Goal: Information Seeking & Learning: Compare options

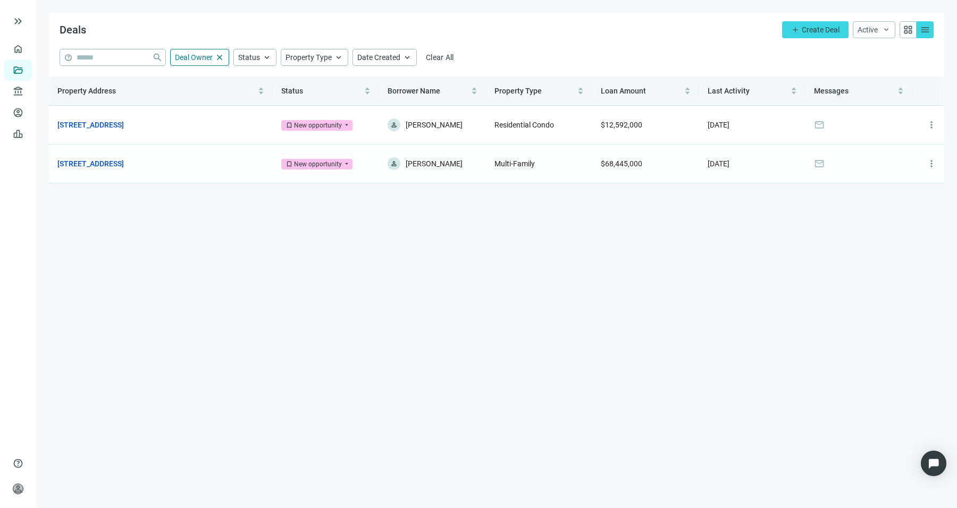
click at [140, 170] on td "[STREET_ADDRESS] open_in_new" at bounding box center [161, 164] width 224 height 39
click at [122, 162] on link "[STREET_ADDRESS]" at bounding box center [90, 164] width 66 height 12
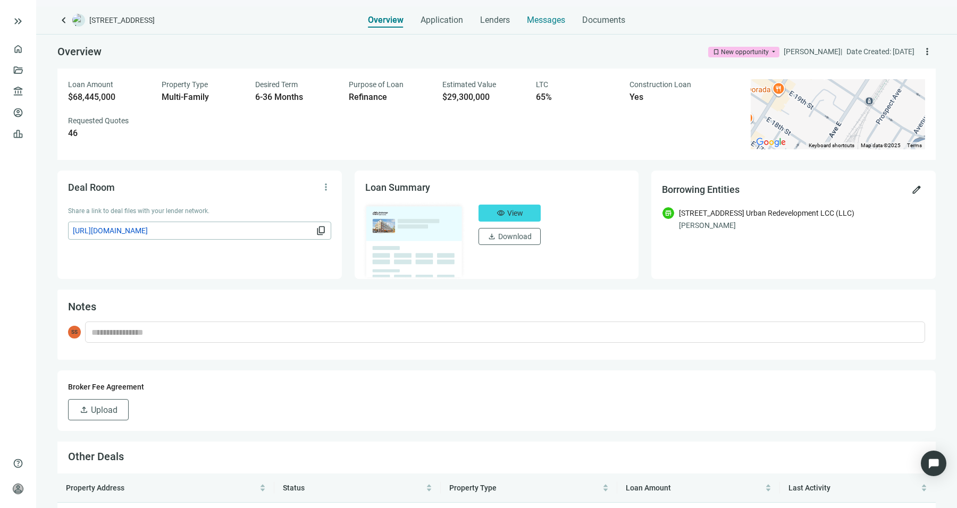
click at [537, 24] on span "Messages" at bounding box center [546, 20] width 38 height 10
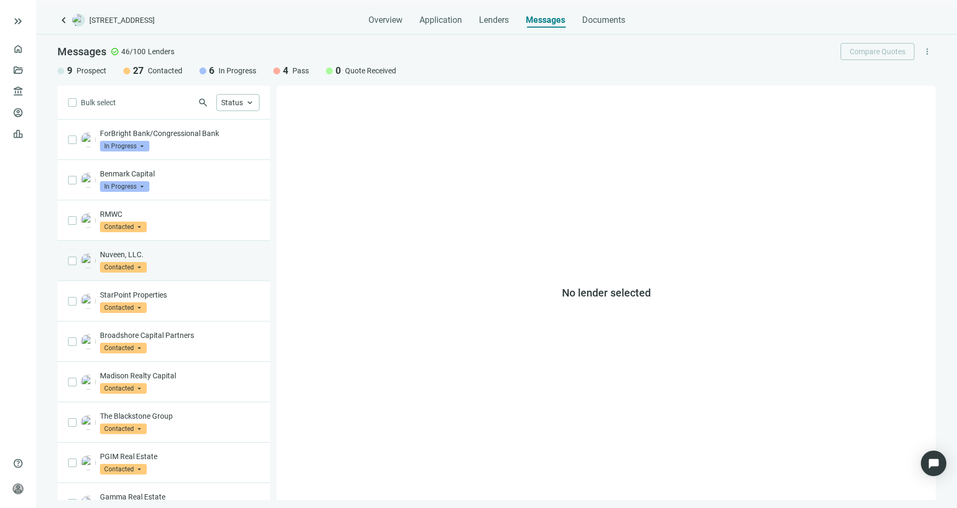
scroll to position [457, 0]
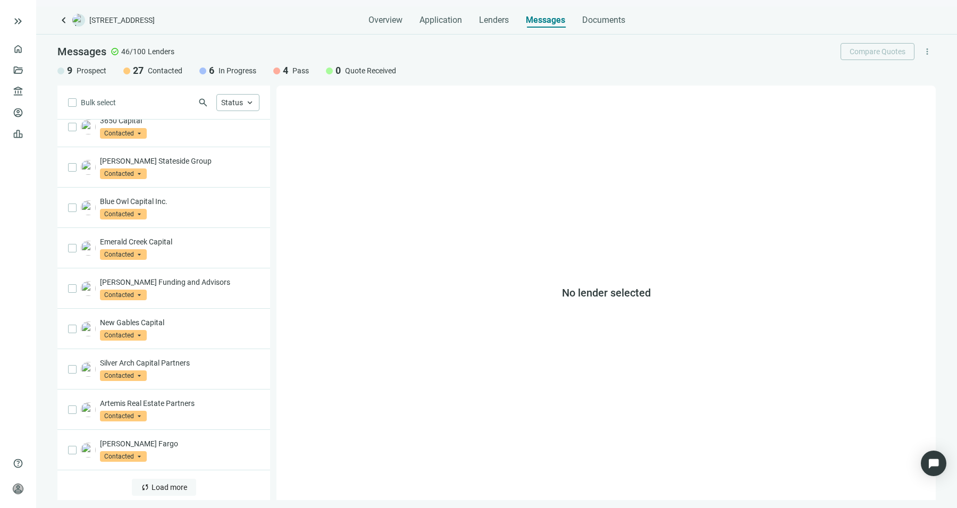
click at [151, 479] on button "sync Load more" at bounding box center [164, 487] width 64 height 17
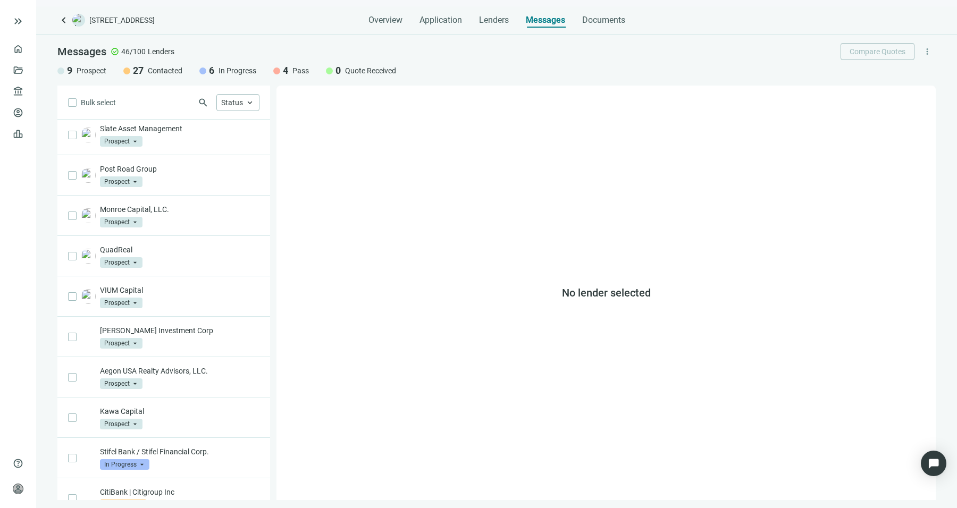
scroll to position [1292, 0]
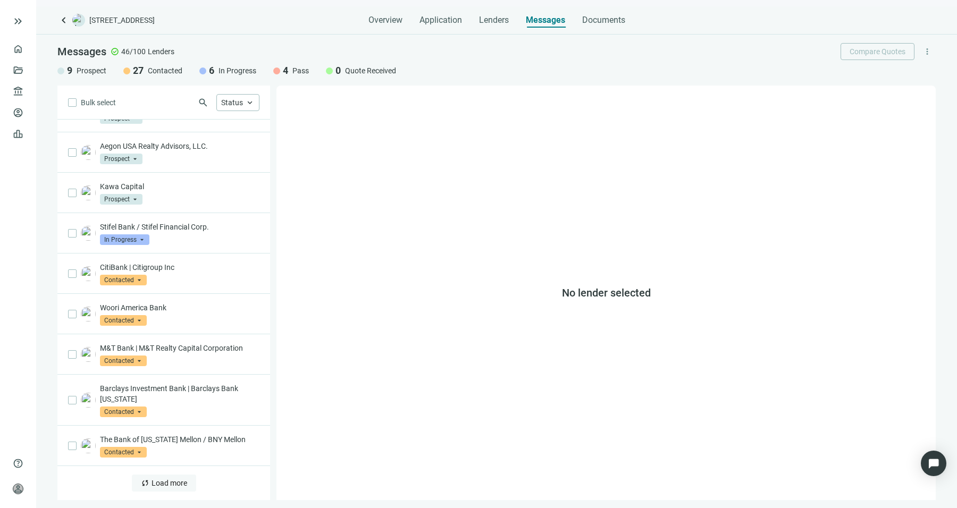
click at [165, 475] on button "sync Load more" at bounding box center [164, 483] width 64 height 17
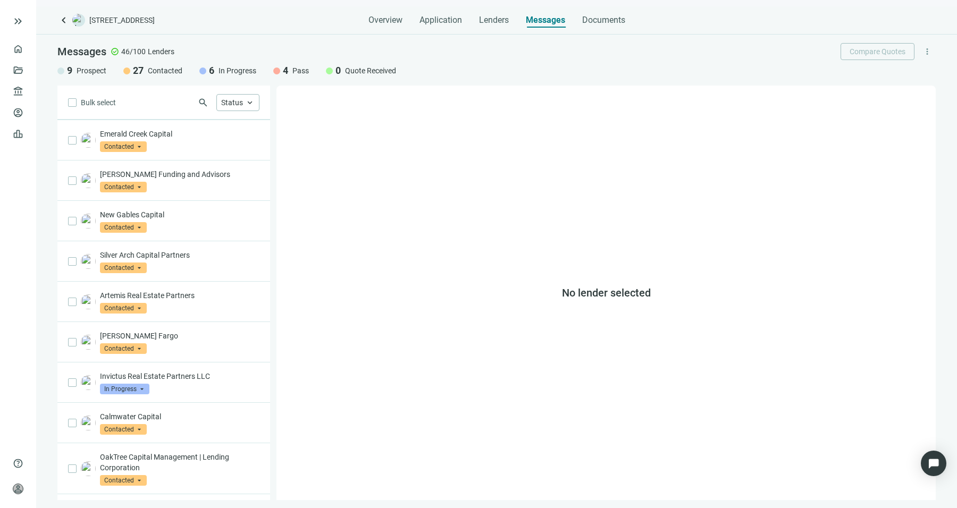
scroll to position [0, 0]
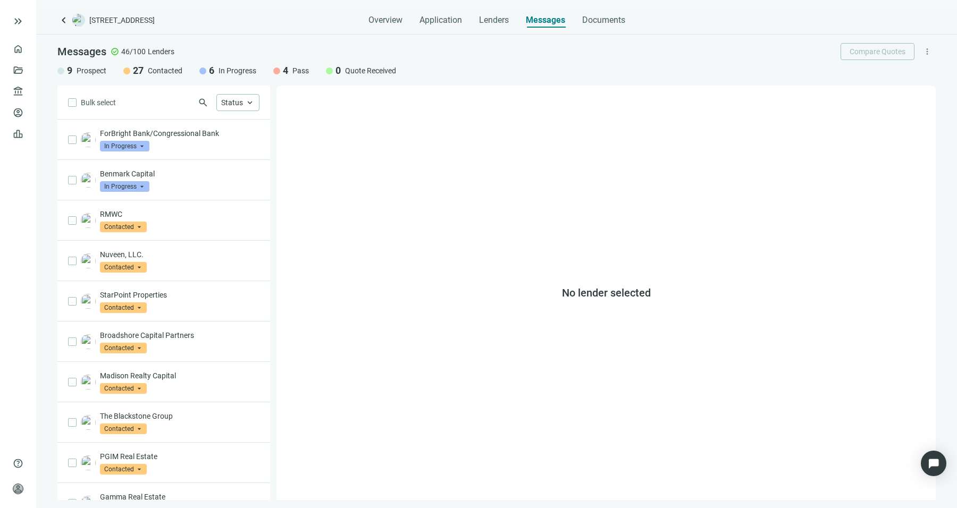
click at [197, 100] on div "search Status keyboard_arrow_up" at bounding box center [187, 102] width 143 height 17
click at [202, 102] on span "search" at bounding box center [203, 102] width 11 height 11
click at [184, 101] on input "search" at bounding box center [139, 103] width 109 height 16
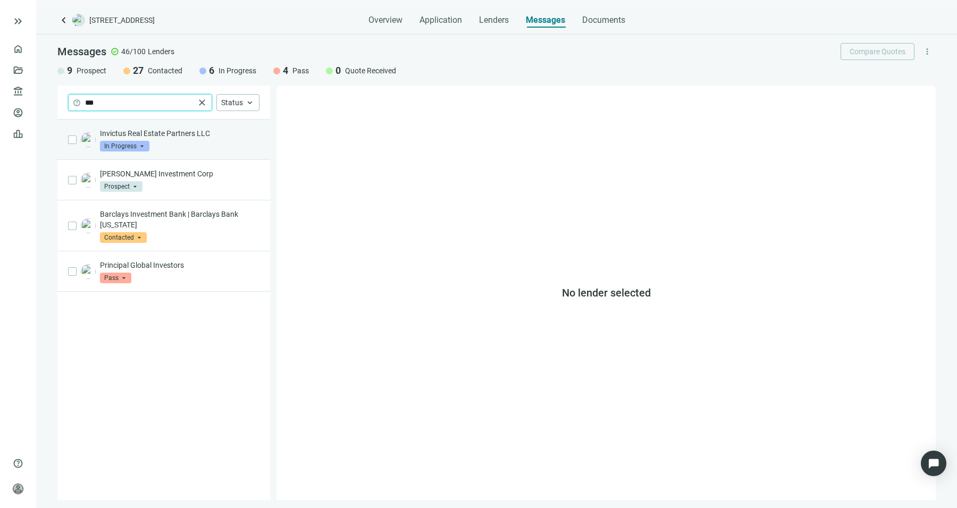
type input "***"
click at [245, 147] on div "Invictus Real Estate Partners LLC In Progress arrow_drop_down" at bounding box center [179, 139] width 159 height 23
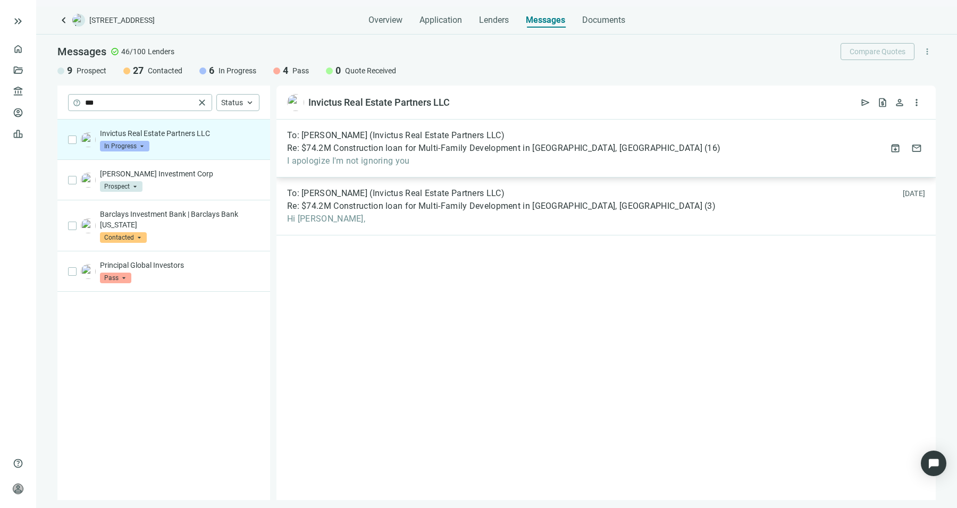
click at [471, 162] on span "I apologize I'm not ignoring you" at bounding box center [503, 161] width 433 height 11
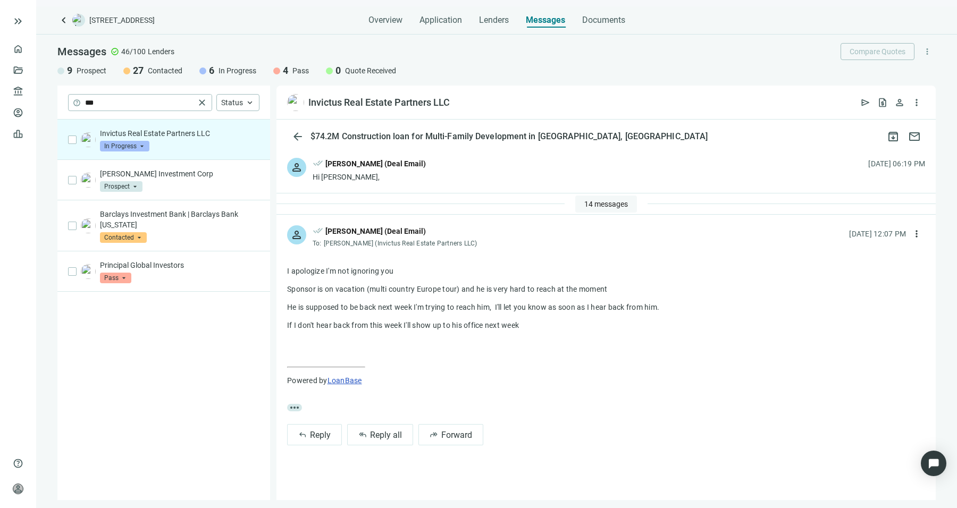
click at [607, 201] on span "14 messages" at bounding box center [606, 204] width 44 height 9
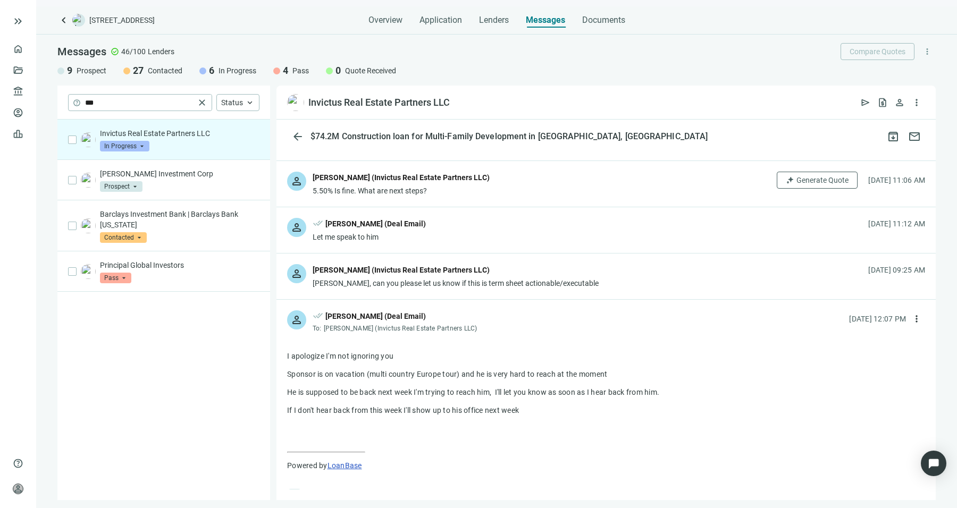
scroll to position [562, 0]
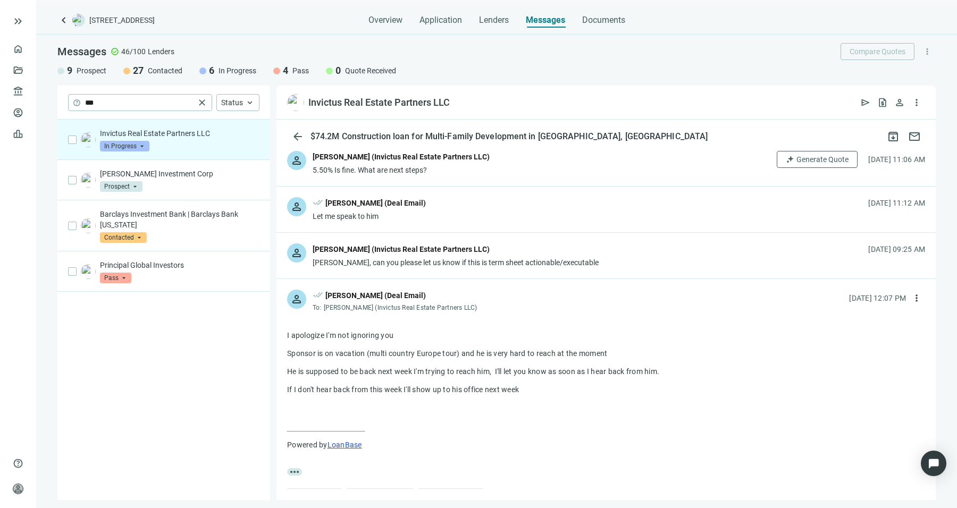
click at [591, 258] on div "person [PERSON_NAME] (Invictus Real Estate Partners LLC) [PERSON_NAME], can you…" at bounding box center [605, 256] width 659 height 46
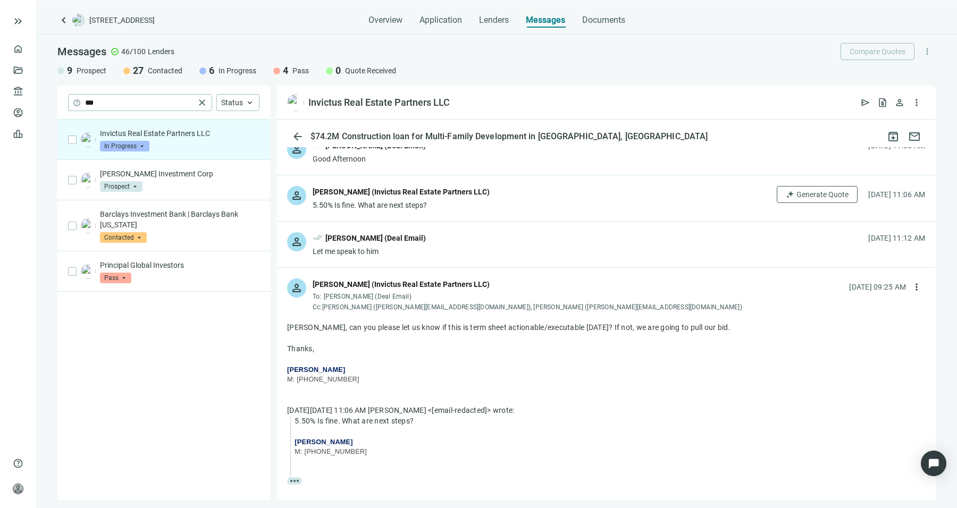
scroll to position [526, 0]
click at [598, 249] on div "person done_all [PERSON_NAME] (Deal Email) Let me speak to him [DATE] 11:12 AM" at bounding box center [605, 245] width 659 height 46
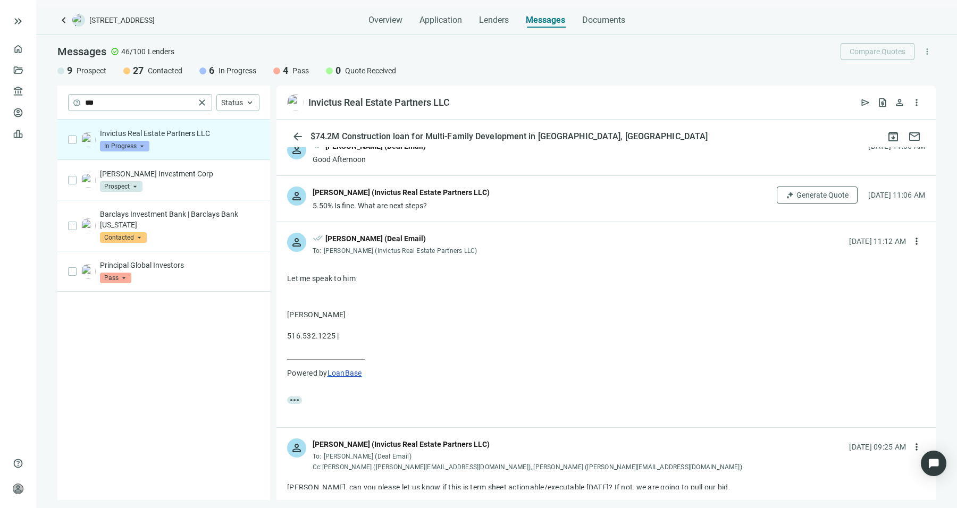
click at [574, 201] on div "person [PERSON_NAME] (Invictus Real Estate Partners LLC) 5.50% Is fine. What ar…" at bounding box center [605, 199] width 659 height 46
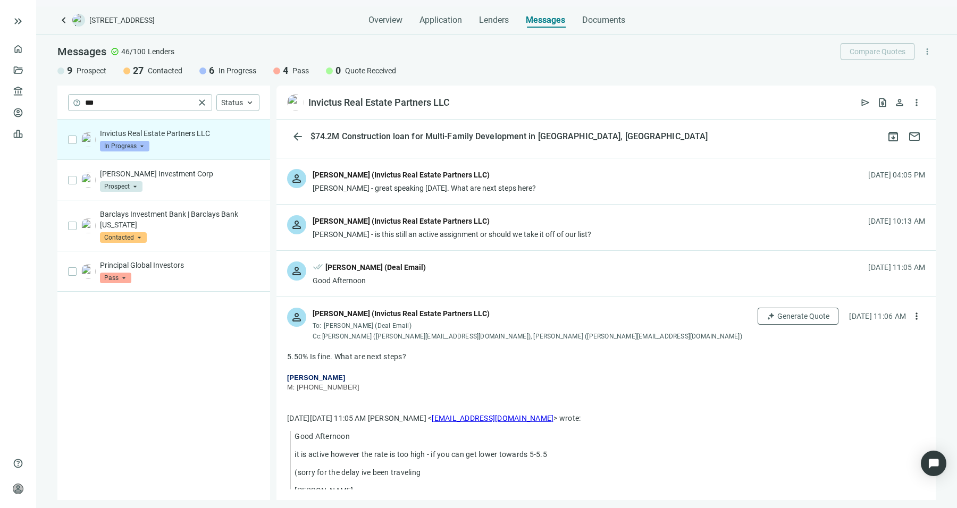
scroll to position [400, 0]
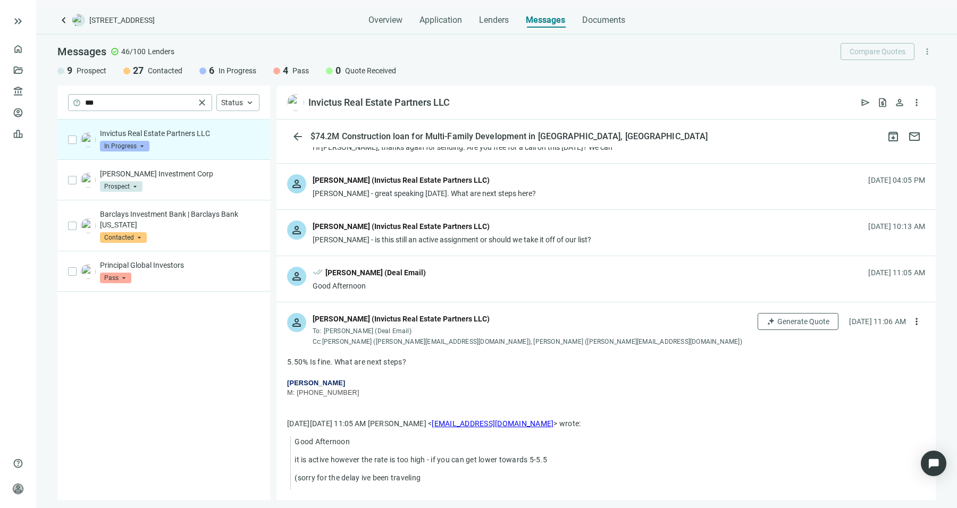
click at [576, 297] on div "person done_all [PERSON_NAME] (Deal Email) Good Afternoon [DATE] 11:05 AM" at bounding box center [605, 279] width 659 height 46
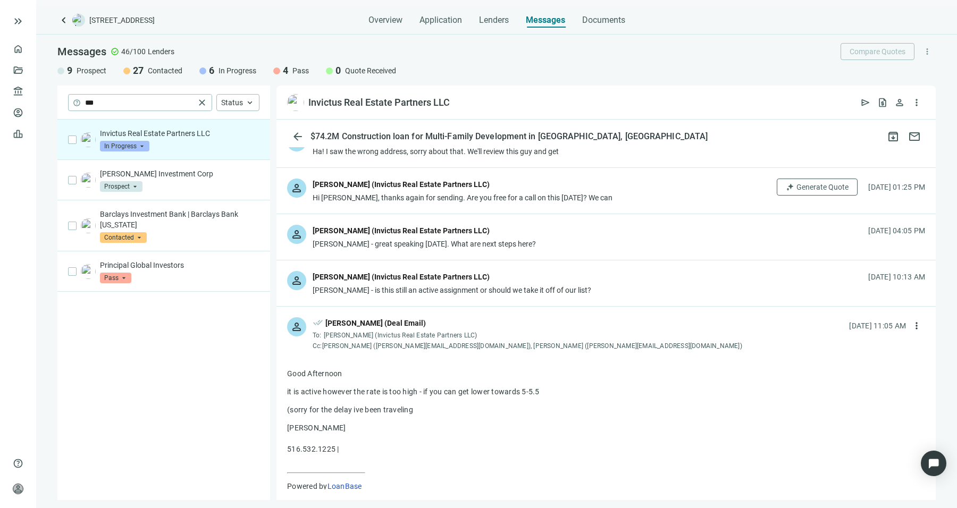
scroll to position [348, 0]
click at [576, 297] on div "person [PERSON_NAME] (Invictus Real Estate Partners LLC) [PERSON_NAME] - is thi…" at bounding box center [605, 284] width 659 height 46
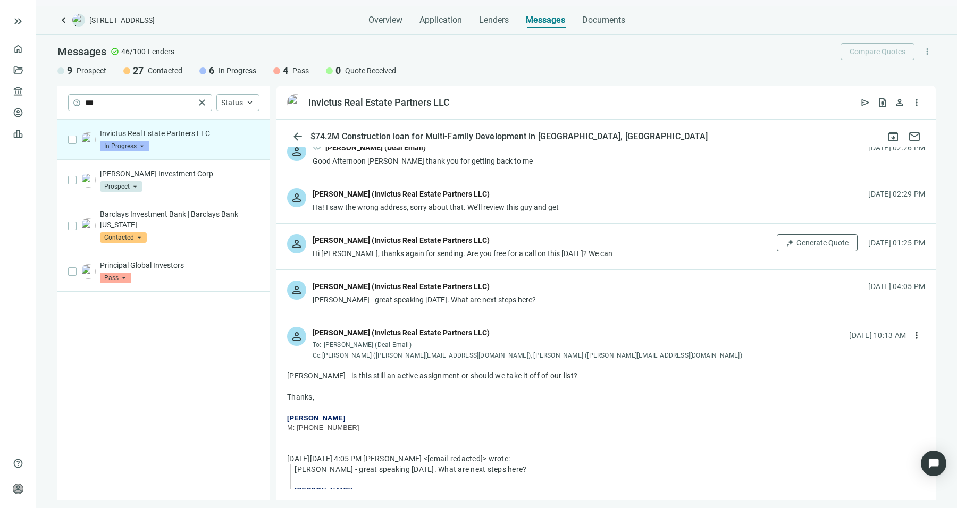
scroll to position [293, 0]
click at [547, 288] on div "person [PERSON_NAME] (Invictus Real Estate Partners LLC) [PERSON_NAME] - great …" at bounding box center [605, 294] width 659 height 46
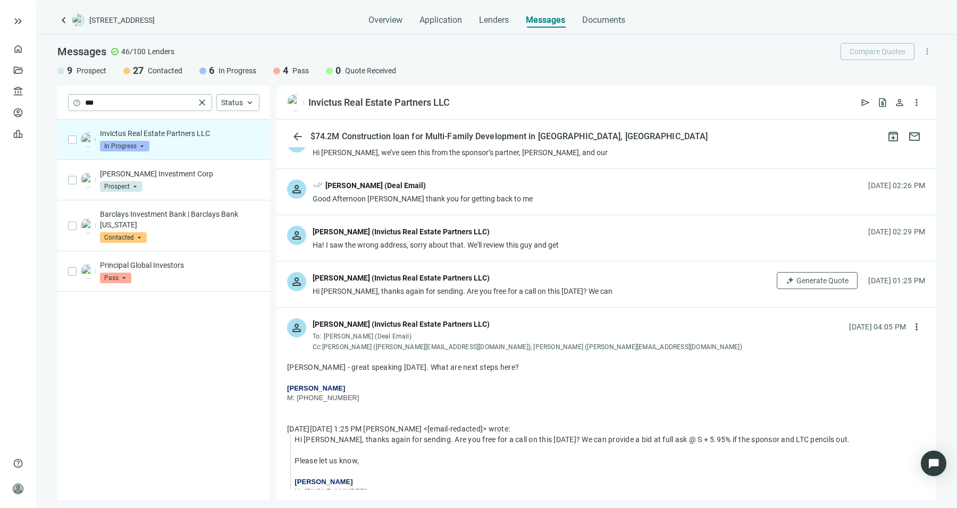
scroll to position [255, 0]
click at [562, 274] on div "[PERSON_NAME] (Invictus Real Estate Partners LLC)" at bounding box center [462, 280] width 300 height 14
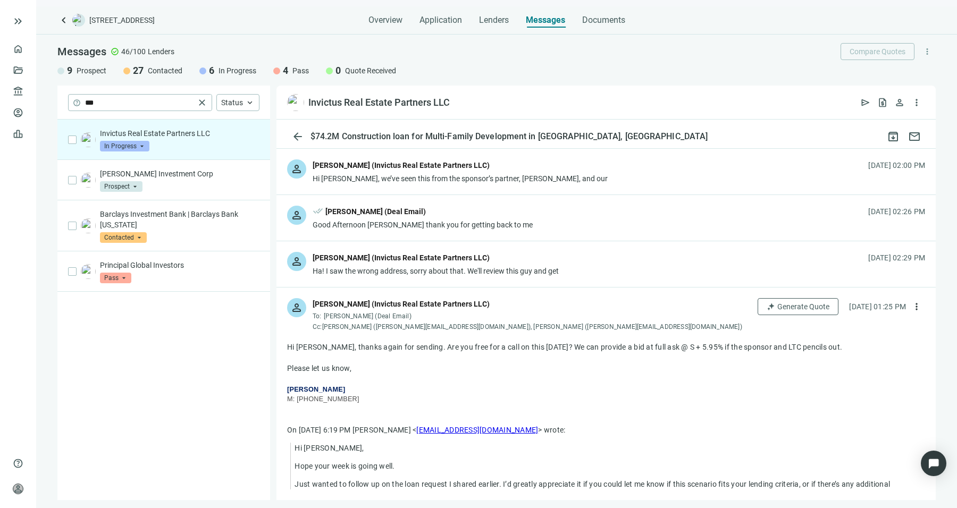
click at [562, 274] on div "person [PERSON_NAME] (Invictus Real Estate Partners LLC) Ha! I saw the wrong ad…" at bounding box center [605, 264] width 659 height 46
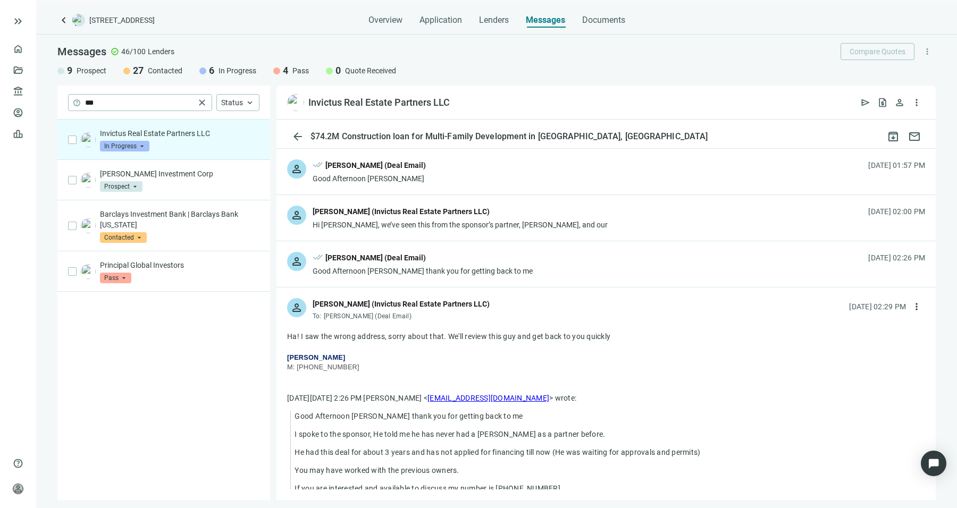
scroll to position [182, 0]
click at [562, 274] on div "person done_all [PERSON_NAME] (Deal Email) Good Afternoon [PERSON_NAME] thank y…" at bounding box center [605, 265] width 659 height 46
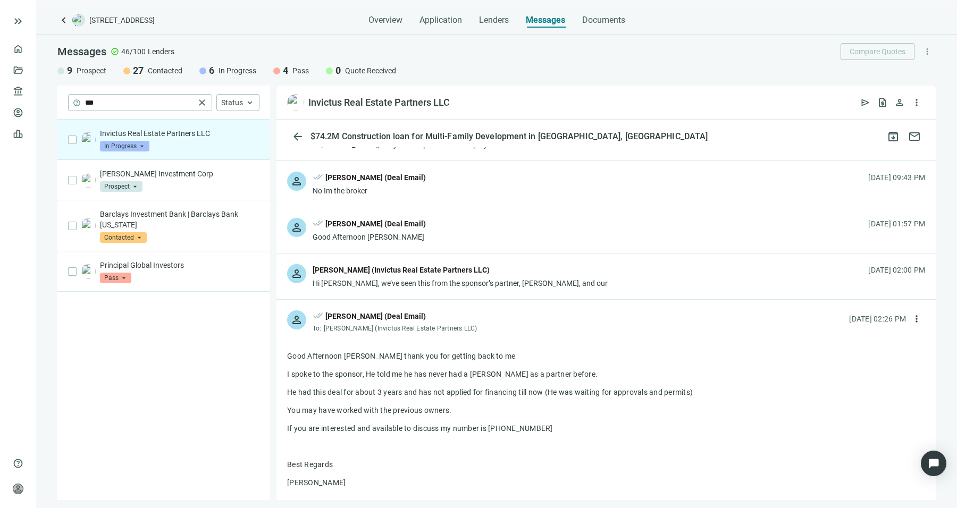
click at [562, 274] on div "person [PERSON_NAME] (Invictus Real Estate Partners LLC) Hi [PERSON_NAME], we’v…" at bounding box center [605, 276] width 659 height 46
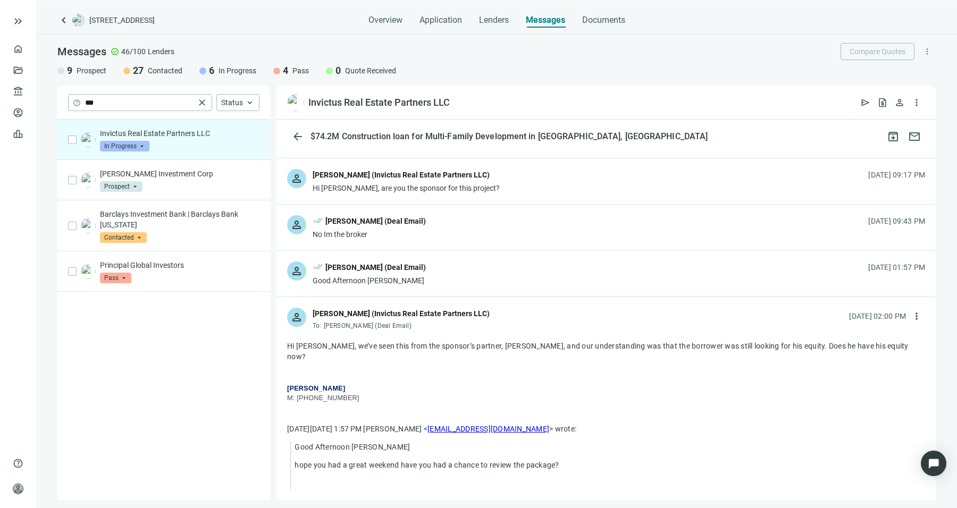
click at [562, 274] on div "person done_all [PERSON_NAME] (Deal Email) Good Afternoon [PERSON_NAME] [DATE] …" at bounding box center [605, 274] width 659 height 46
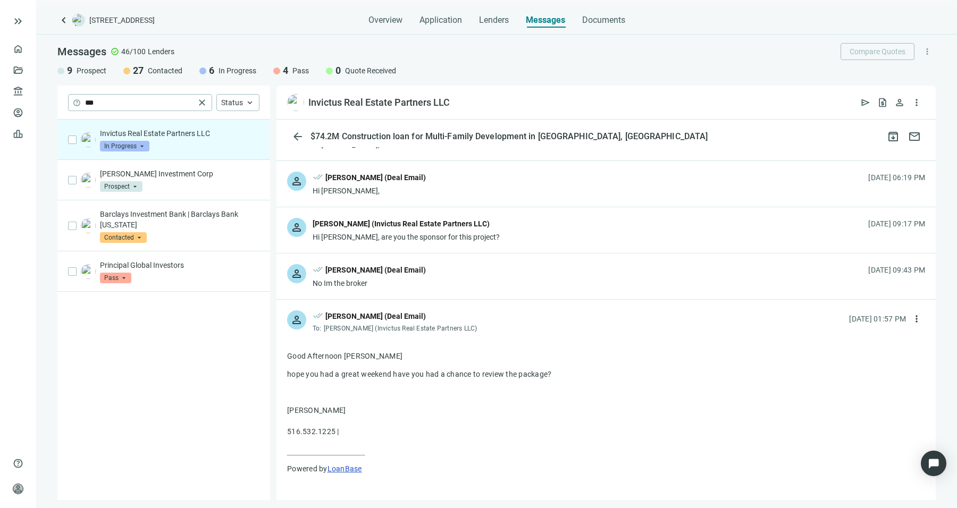
scroll to position [32, 0]
click at [565, 273] on div "person done_all [PERSON_NAME] (Deal Email) No Im the broker [DATE] 09:43 PM" at bounding box center [605, 277] width 659 height 46
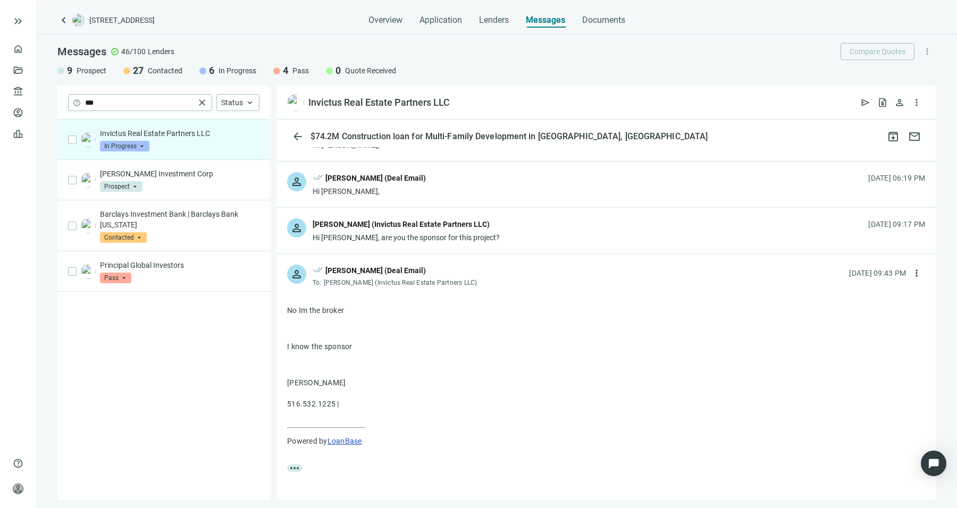
scroll to position [0, 0]
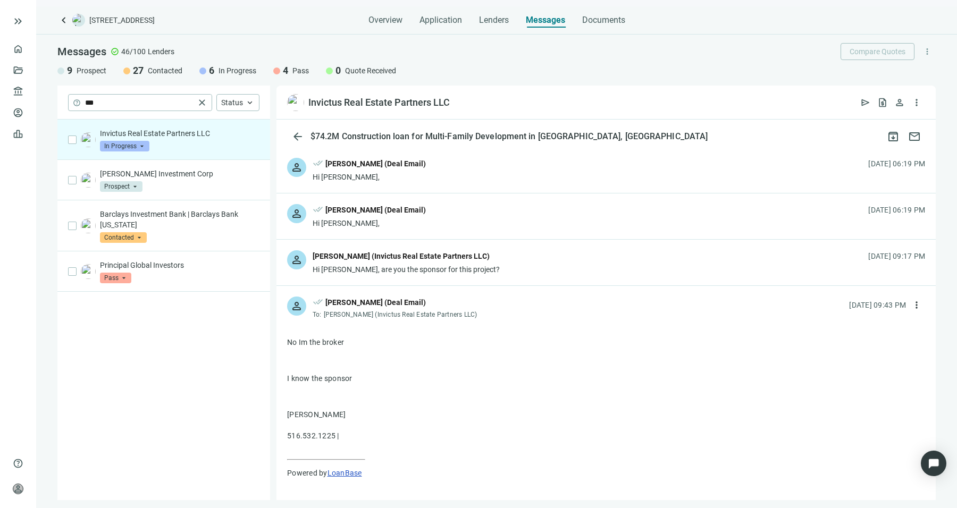
click at [565, 273] on div "person [PERSON_NAME] (Invictus Real Estate Partners LLC) Hi [PERSON_NAME], are …" at bounding box center [605, 263] width 659 height 46
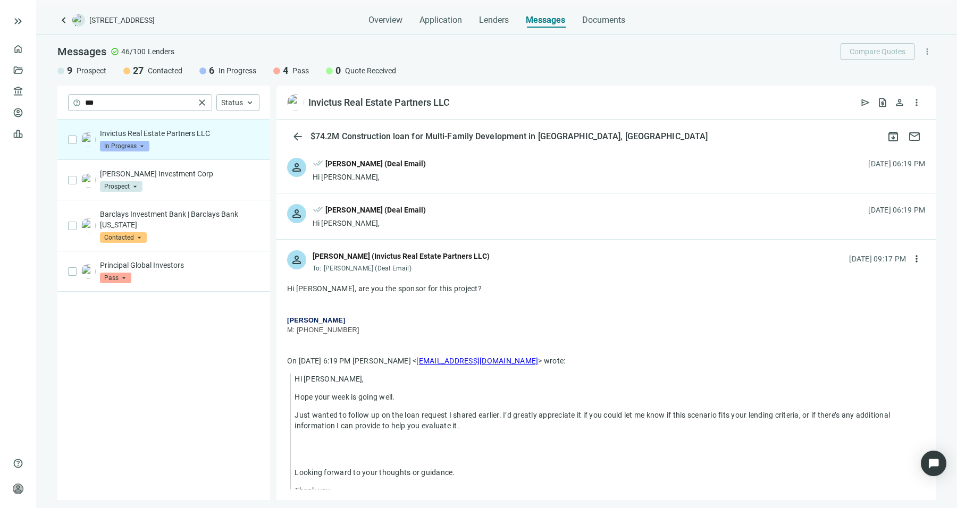
click at [581, 231] on div "person done_all [PERSON_NAME] (Deal Email) Hi [PERSON_NAME], [DATE] 06:19 PM" at bounding box center [605, 216] width 659 height 46
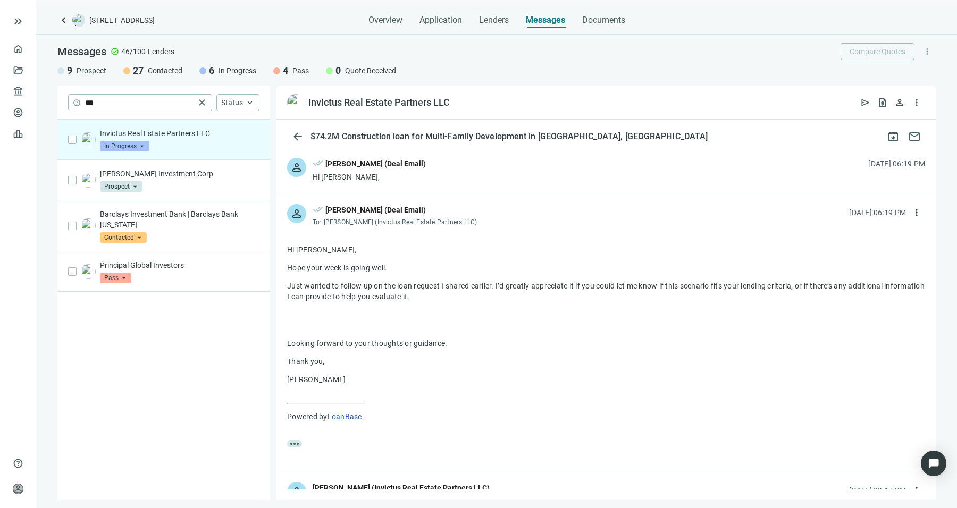
click at [585, 182] on div "person done_all [PERSON_NAME] (Deal Email) Hi [PERSON_NAME], [DATE] 06:19 PM" at bounding box center [605, 170] width 659 height 46
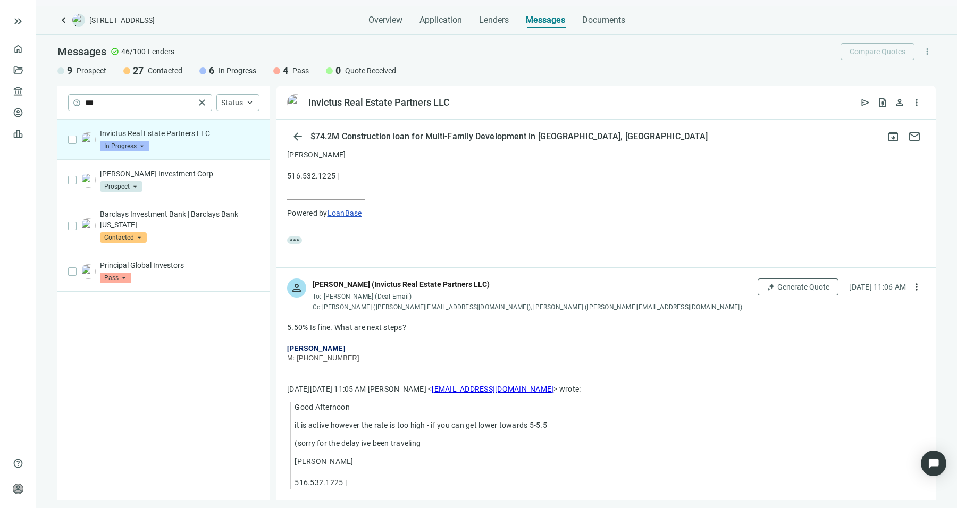
scroll to position [3599, 0]
click at [317, 334] on div at bounding box center [606, 339] width 638 height 11
click at [421, 323] on div "5.50% Is fine. What are next steps?" at bounding box center [606, 328] width 638 height 11
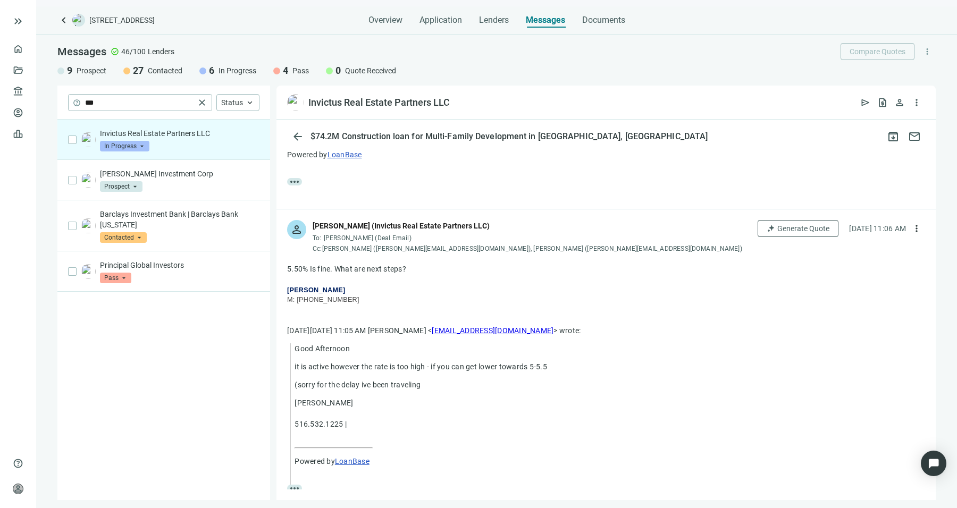
scroll to position [3658, 0]
drag, startPoint x: 286, startPoint y: 242, endPoint x: 407, endPoint y: 244, distance: 120.7
click at [407, 256] on div "more_horiz" at bounding box center [605, 386] width 659 height 260
click at [497, 295] on p "M: [PHONE_NUMBER]" at bounding box center [606, 300] width 638 height 10
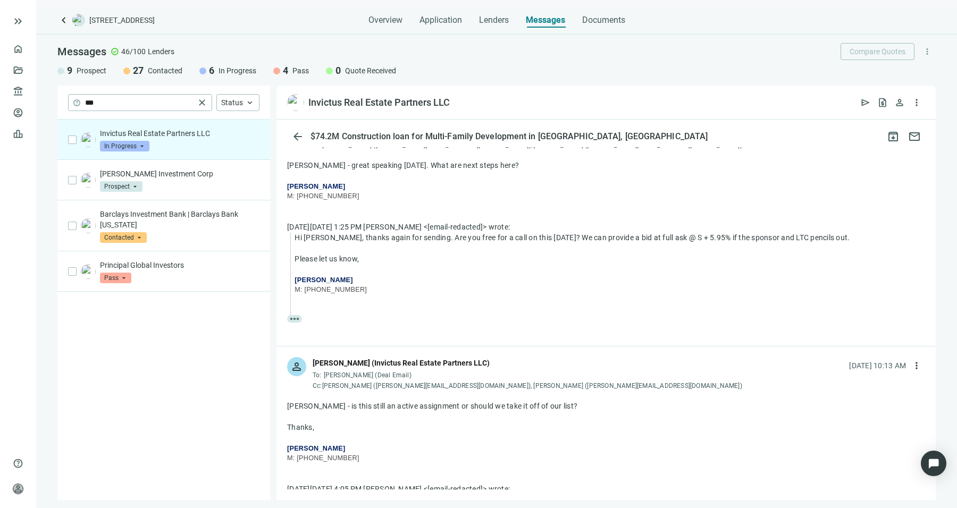
scroll to position [3036, 0]
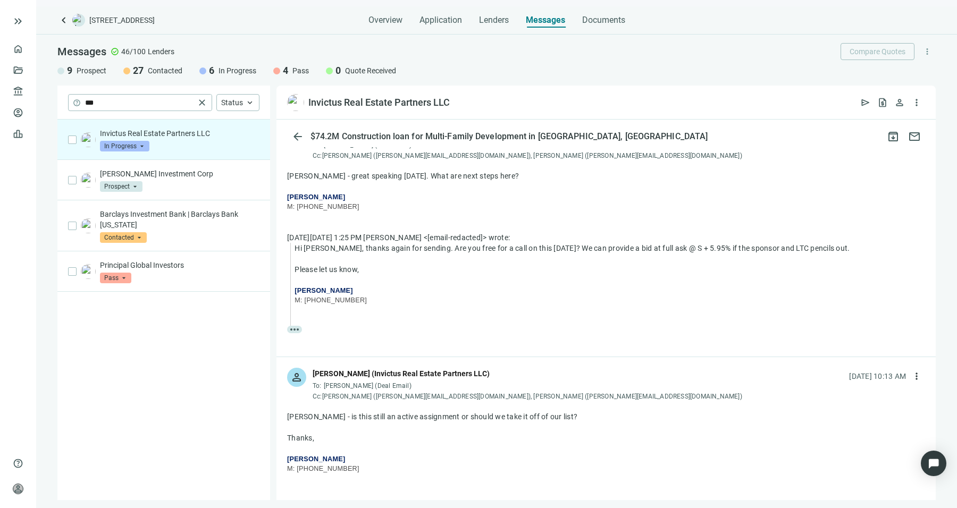
drag, startPoint x: 537, startPoint y: 223, endPoint x: 806, endPoint y: 222, distance: 268.9
click at [806, 243] on div "Hi [PERSON_NAME], thanks again for sending. Are you free for a call on this [DA…" at bounding box center [609, 248] width 630 height 11
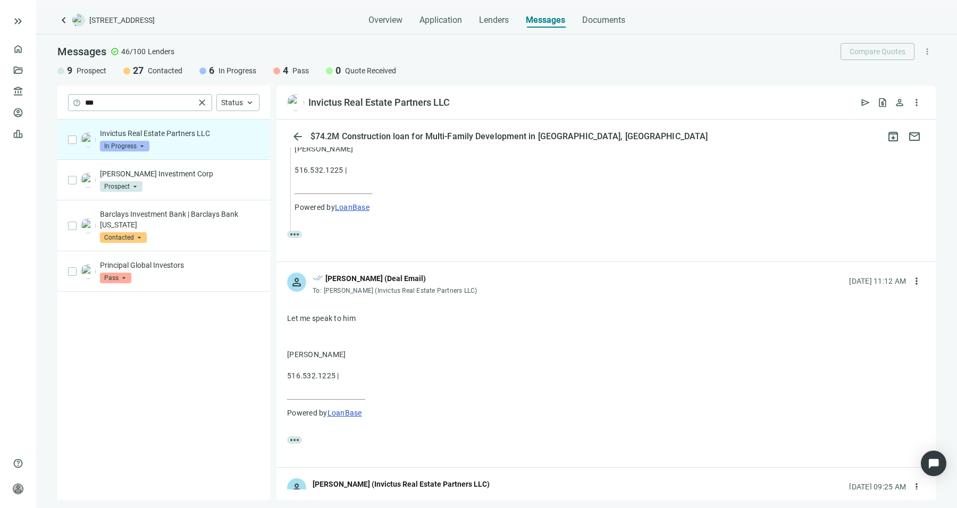
scroll to position [4345, 0]
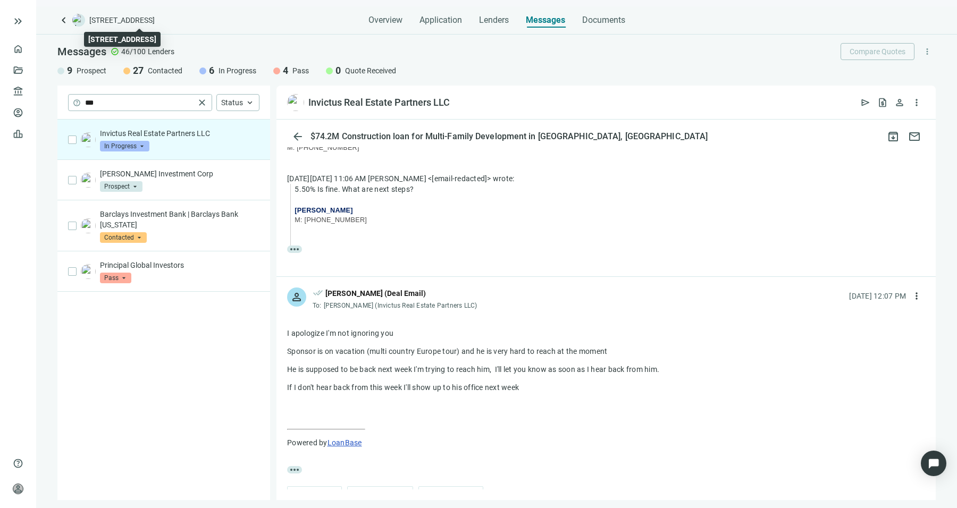
click at [114, 16] on span "[STREET_ADDRESS]" at bounding box center [121, 20] width 65 height 11
click at [393, 20] on span "Overview" at bounding box center [385, 20] width 34 height 11
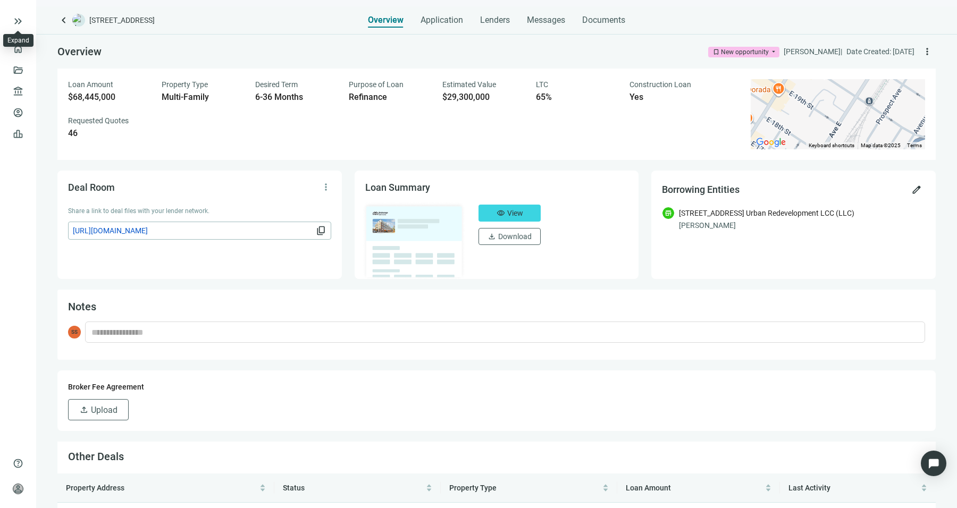
click at [23, 45] on div "Expand" at bounding box center [18, 40] width 30 height 13
click at [27, 49] on link "Overview" at bounding box center [42, 49] width 31 height 9
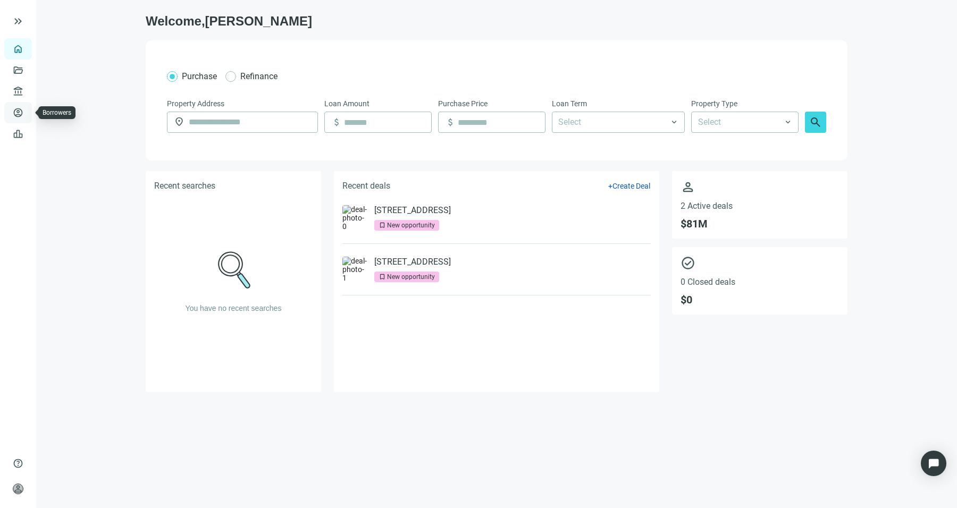
click at [27, 112] on link "Borrowers" at bounding box center [44, 112] width 35 height 9
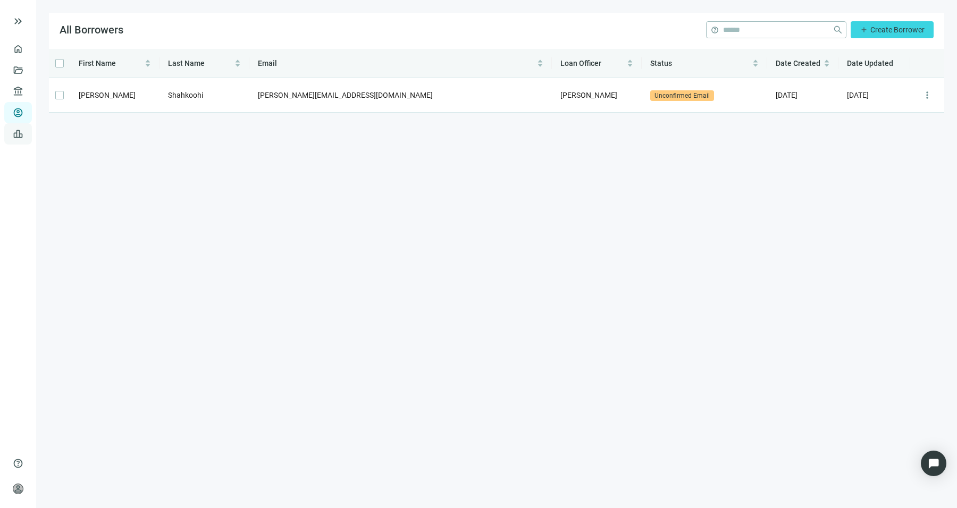
click at [27, 138] on link "Leads" at bounding box center [37, 134] width 21 height 9
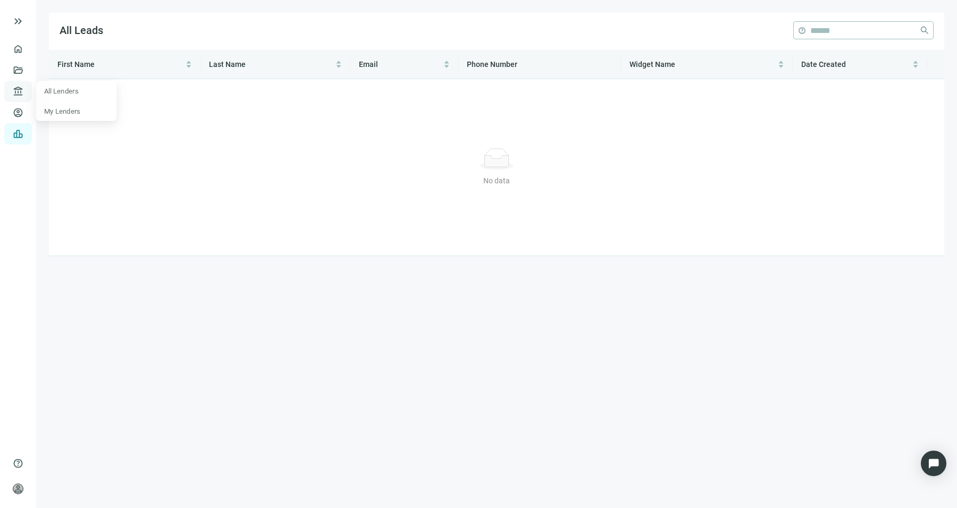
click at [18, 86] on span "account_balance" at bounding box center [16, 91] width 7 height 11
click at [47, 92] on link "All Lenders" at bounding box center [64, 91] width 38 height 9
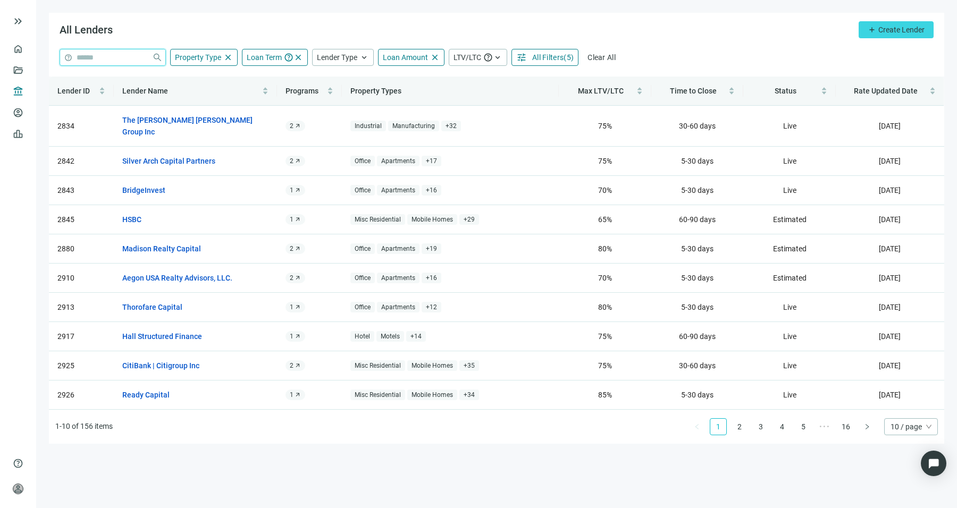
click at [108, 63] on input "search" at bounding box center [112, 57] width 71 height 16
type input "********"
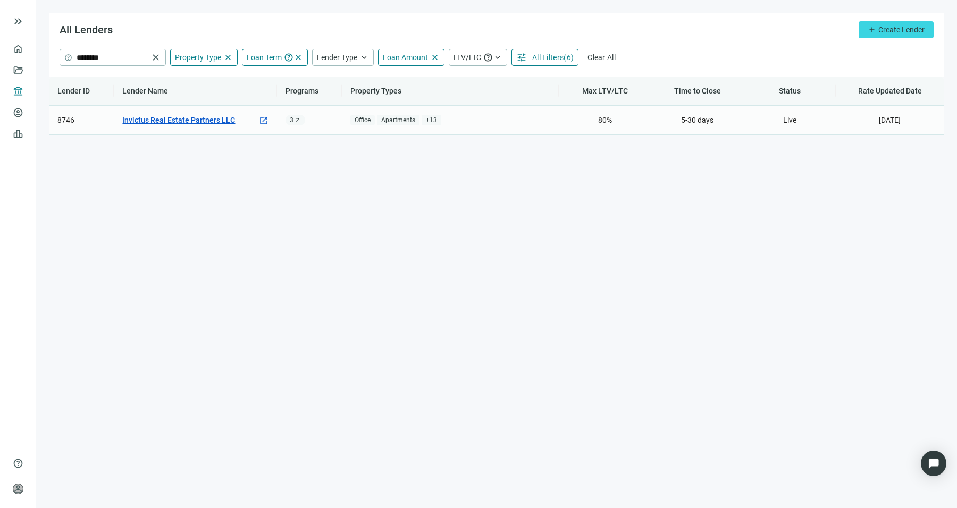
click at [161, 121] on link "Invictus Real Estate Partners LLC" at bounding box center [178, 120] width 113 height 12
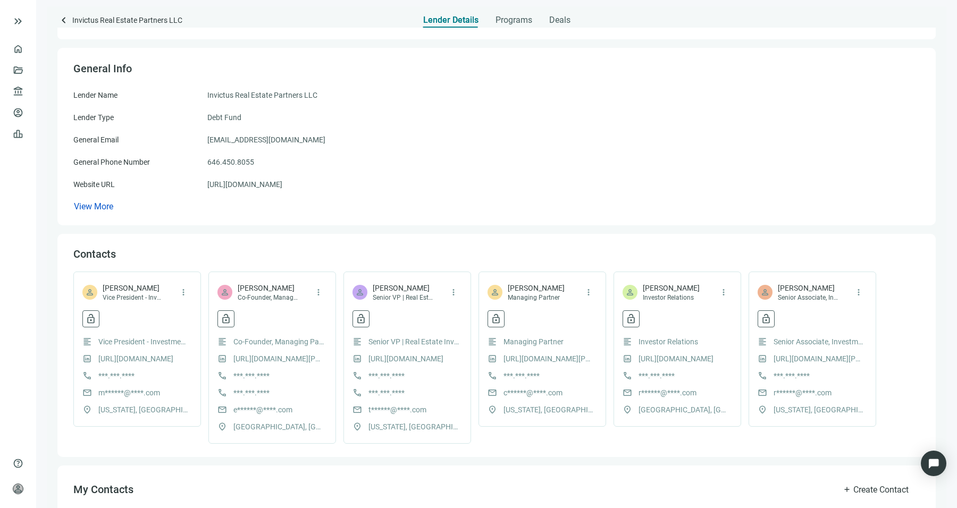
scroll to position [52, 0]
click at [504, 17] on span "Programs" at bounding box center [513, 20] width 37 height 11
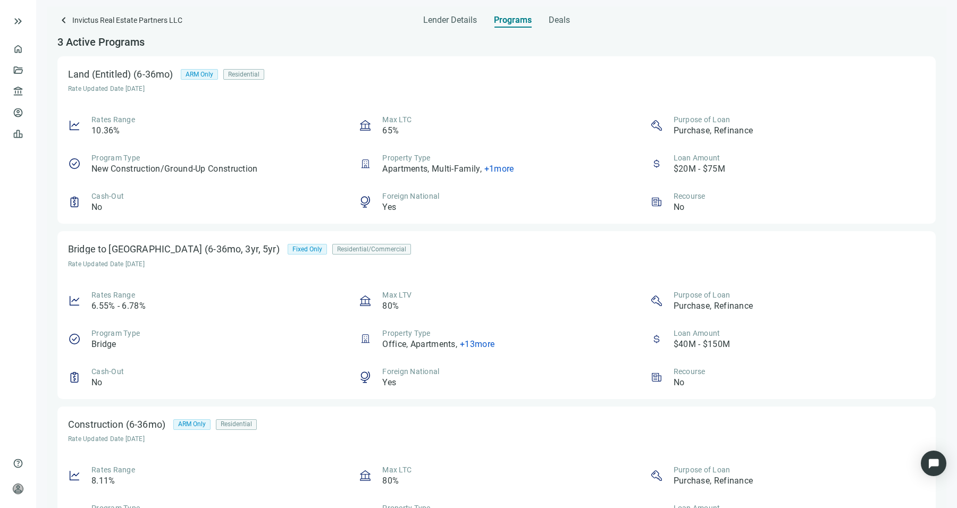
scroll to position [72, 0]
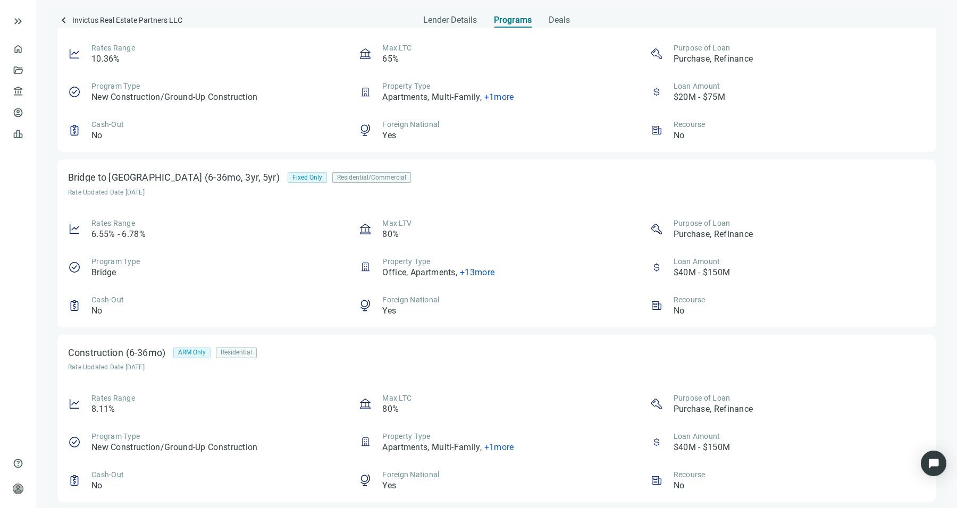
click at [292, 180] on span "Fixed Only" at bounding box center [307, 178] width 30 height 10
click at [292, 176] on span "Fixed Only" at bounding box center [307, 178] width 30 height 10
click at [562, 26] on div "Deals" at bounding box center [558, 16] width 21 height 21
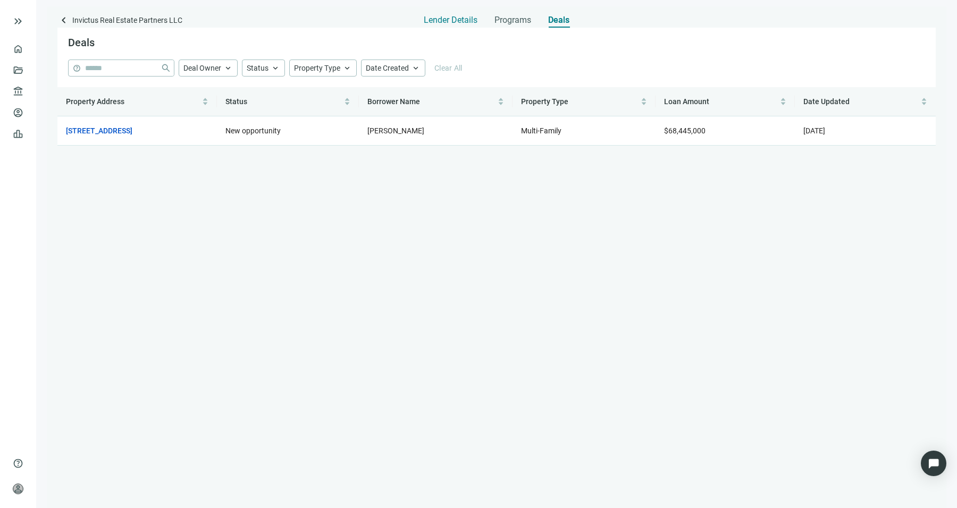
click at [471, 18] on span "Lender Details" at bounding box center [451, 20] width 54 height 11
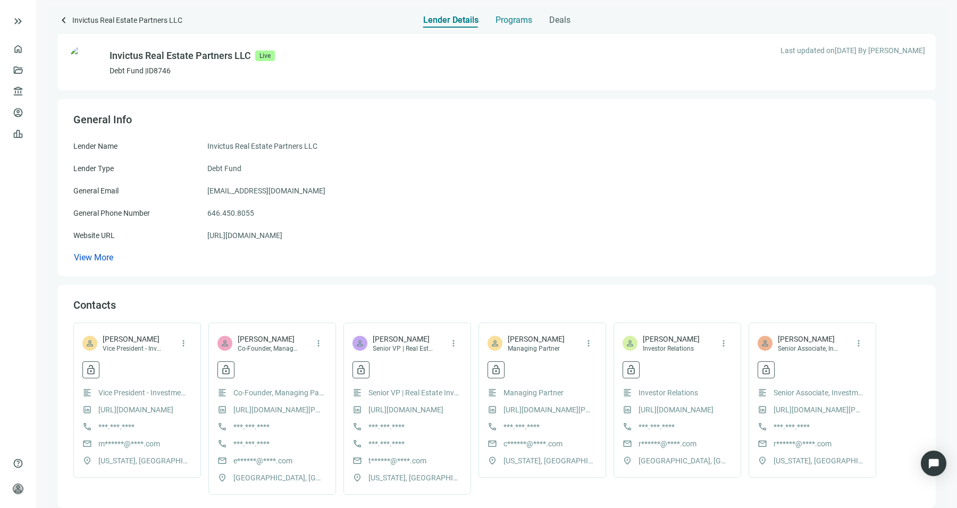
click at [509, 20] on span "Programs" at bounding box center [513, 20] width 37 height 11
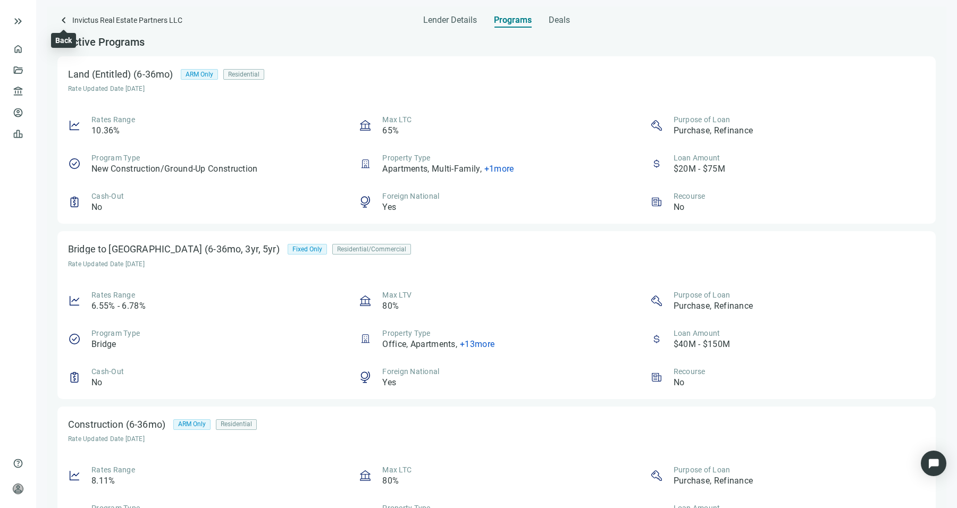
click at [59, 21] on span "keyboard_arrow_left" at bounding box center [63, 20] width 13 height 13
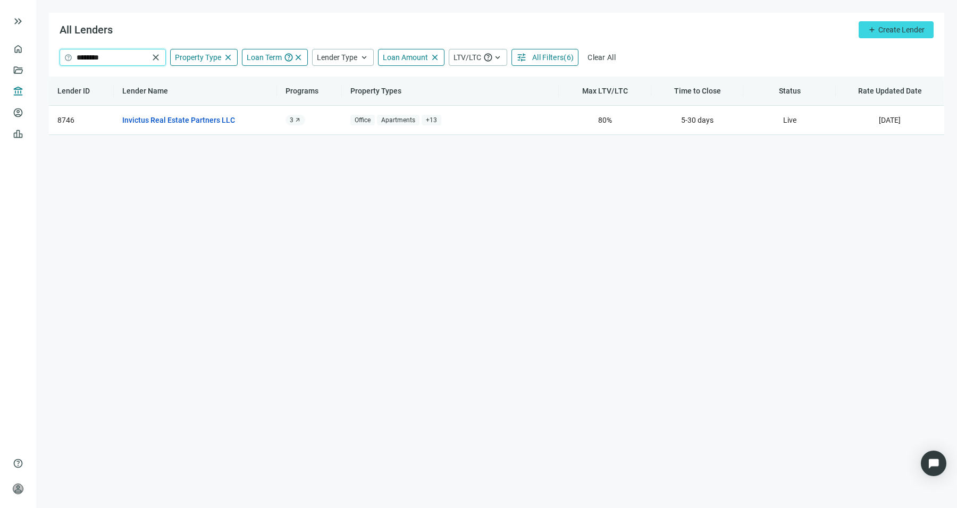
click at [94, 60] on input "********" at bounding box center [113, 57] width 72 height 16
type input "*"
type input "*****"
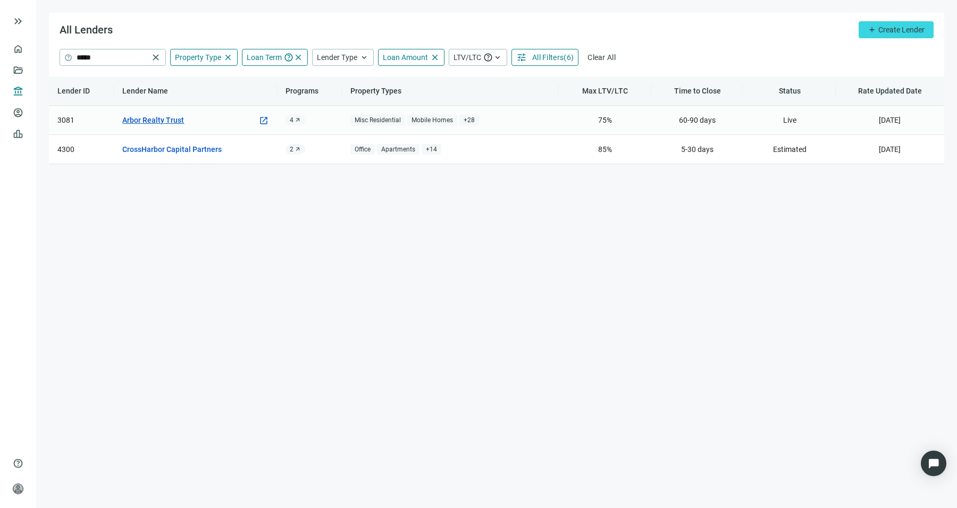
click at [163, 121] on link "Arbor Realty Trust" at bounding box center [153, 120] width 62 height 12
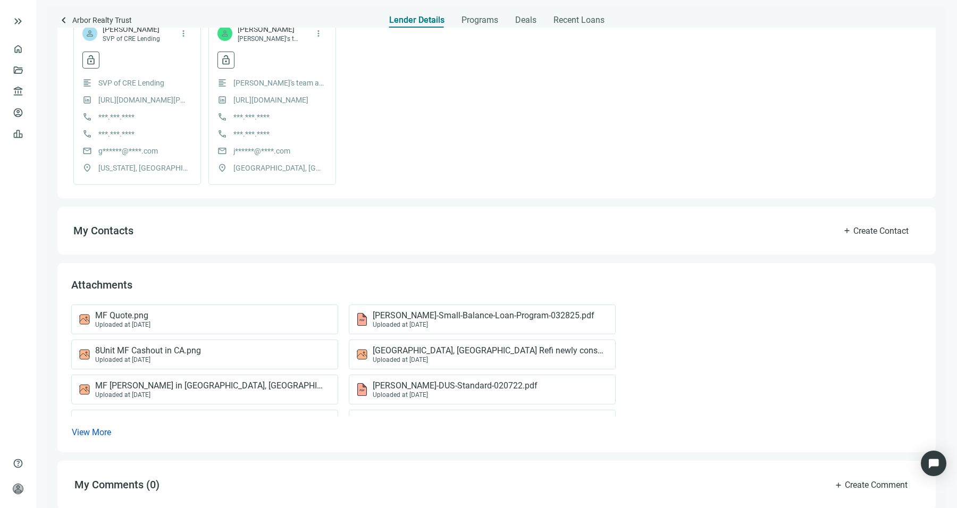
scroll to position [317, 0]
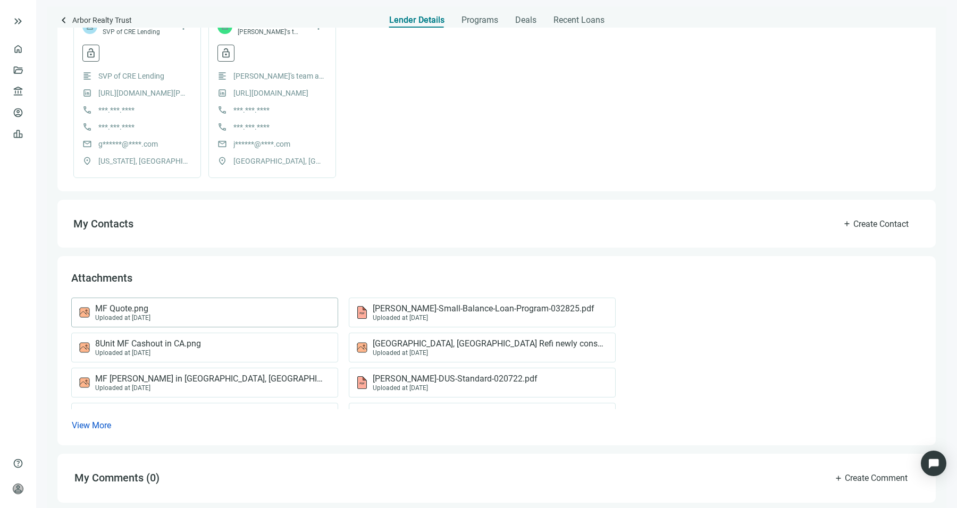
click at [299, 312] on div "MF Quote.png Uploaded at [DATE]" at bounding box center [202, 312] width 249 height 18
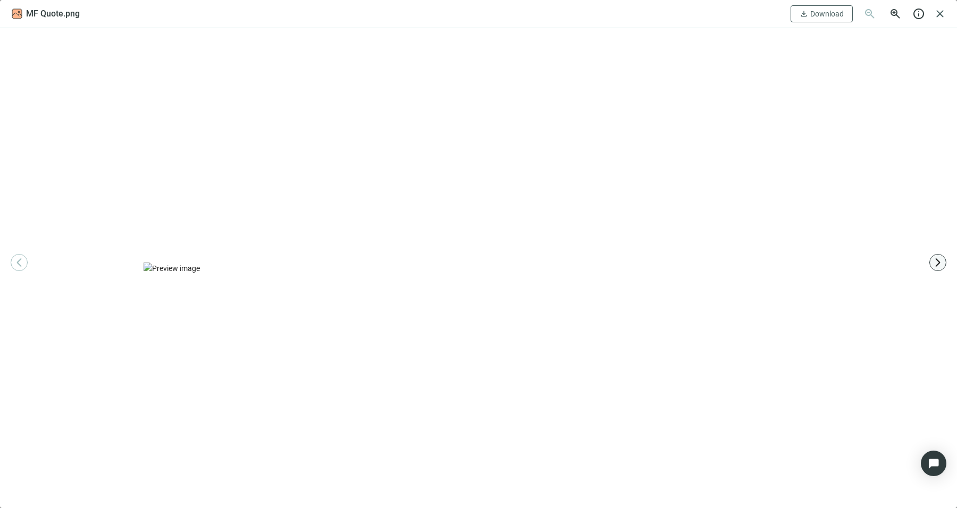
click at [934, 265] on span "arrow_forward_ios" at bounding box center [937, 262] width 11 height 11
click at [932, 264] on span "arrow_forward_ios" at bounding box center [937, 262] width 11 height 11
click at [937, 267] on span "arrow_forward_ios" at bounding box center [937, 262] width 11 height 11
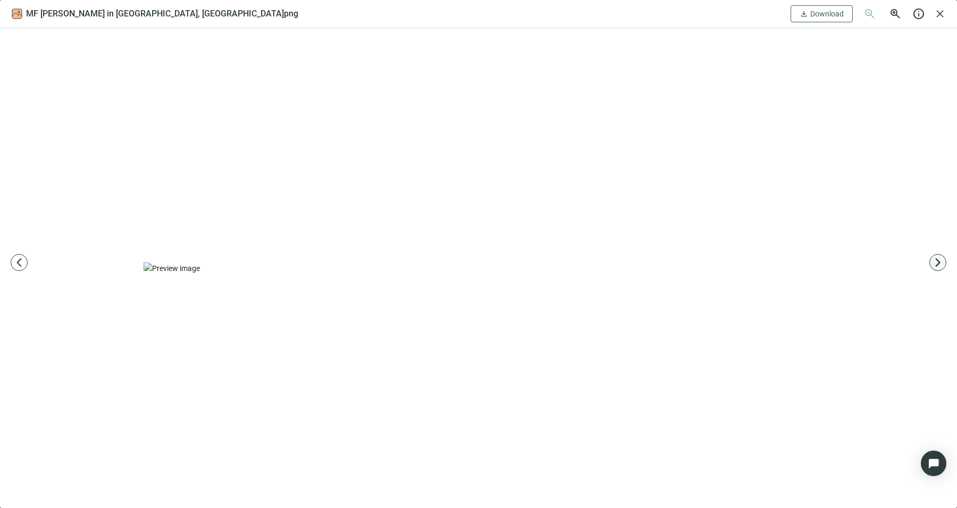
click at [937, 267] on span "arrow_forward_ios" at bounding box center [937, 262] width 11 height 11
click at [937, 263] on span "arrow_forward_ios" at bounding box center [937, 262] width 11 height 11
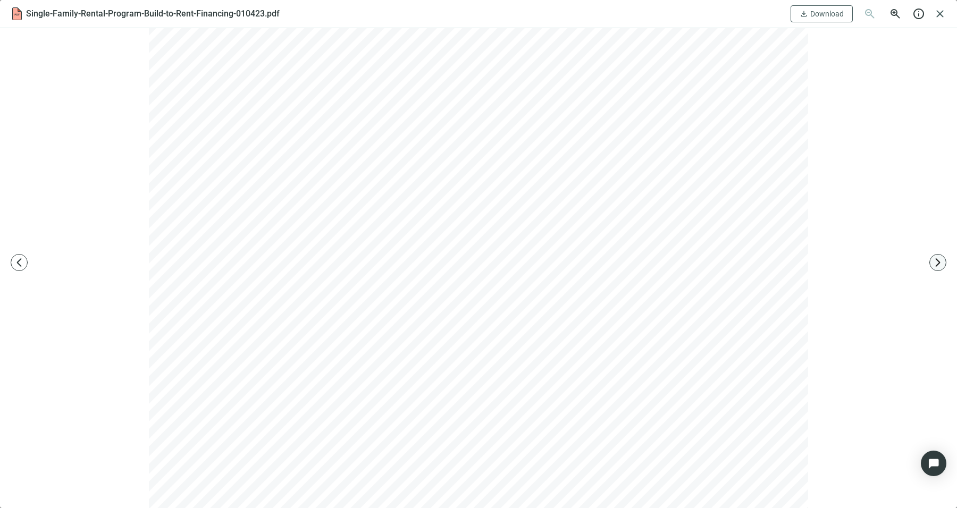
click at [934, 265] on span "arrow_forward_ios" at bounding box center [937, 262] width 11 height 11
click at [933, 264] on span "arrow_forward_ios" at bounding box center [937, 262] width 11 height 11
click at [936, 269] on button "arrow_forward_ios" at bounding box center [937, 262] width 17 height 17
click at [934, 271] on div at bounding box center [478, 268] width 957 height 480
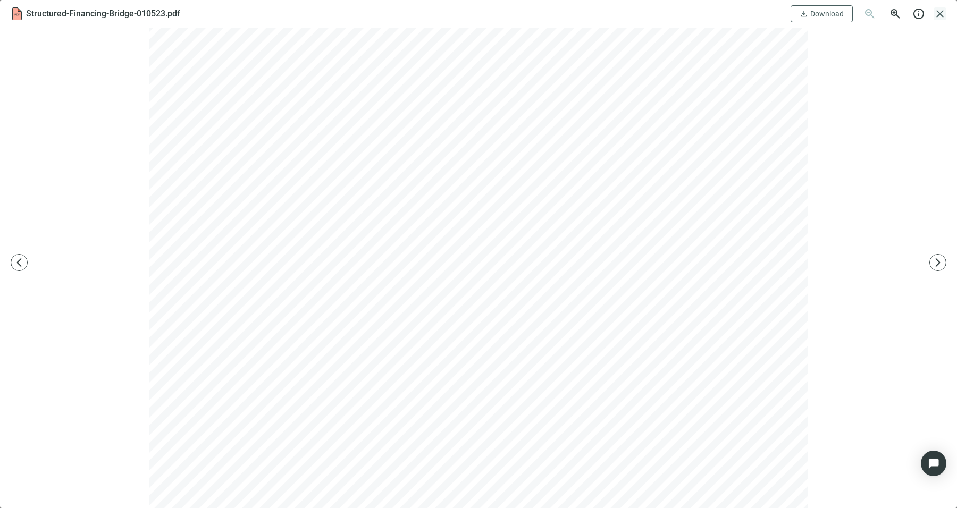
click at [944, 10] on span "close" at bounding box center [939, 13] width 13 height 13
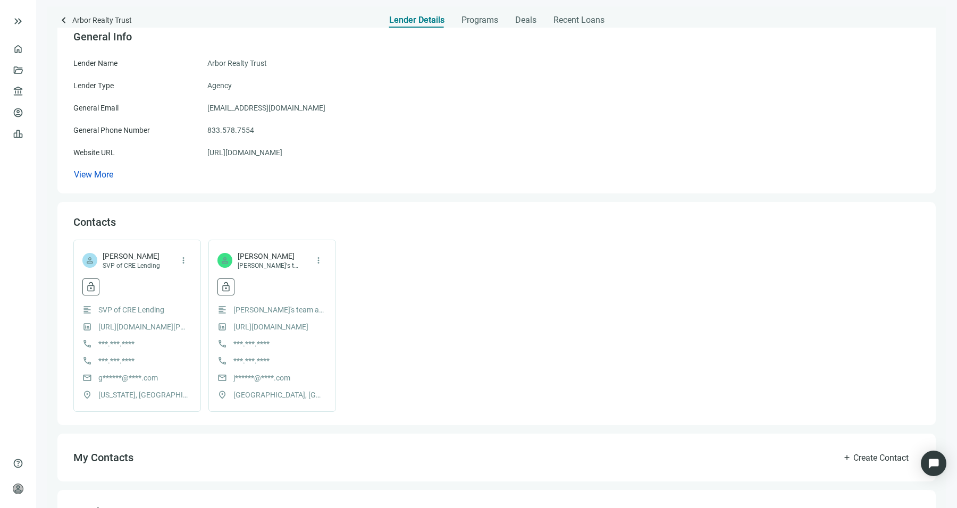
scroll to position [80, 0]
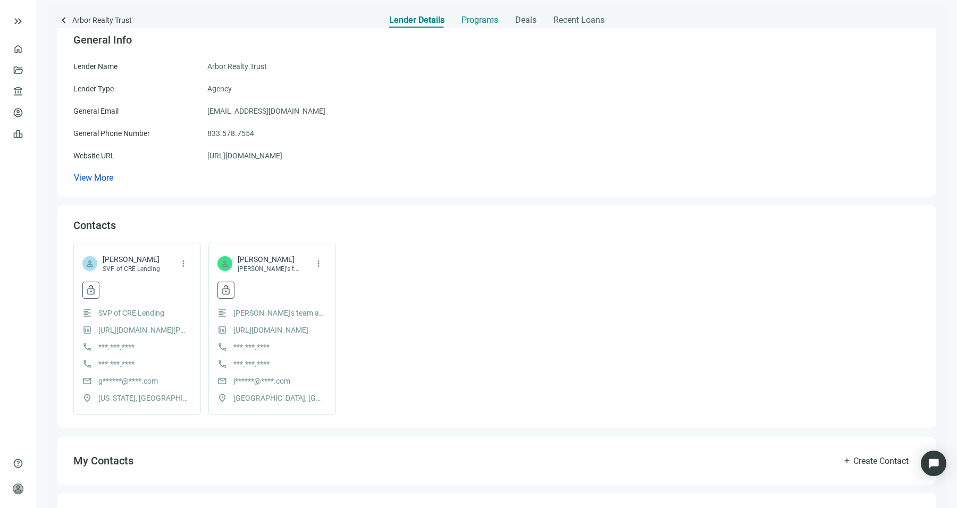
click at [477, 15] on span "Programs" at bounding box center [479, 20] width 37 height 11
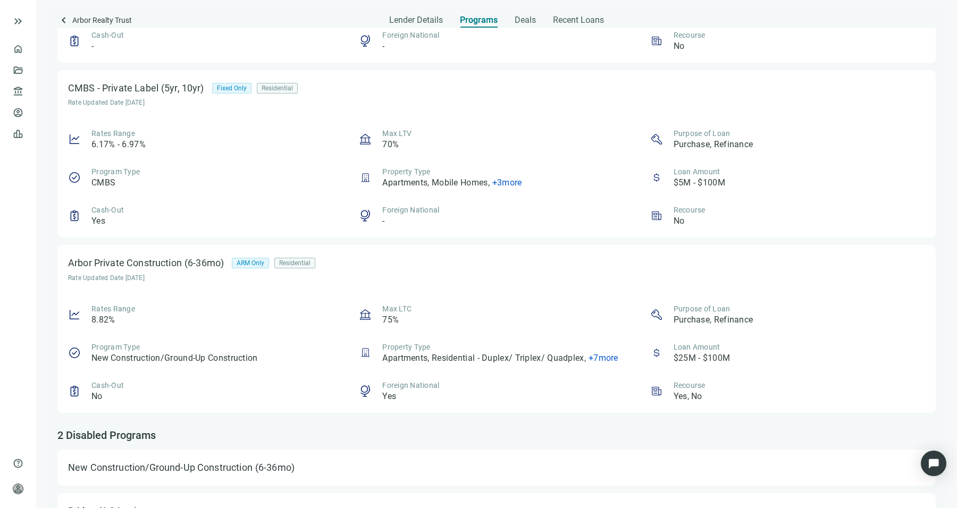
scroll to position [2487, 0]
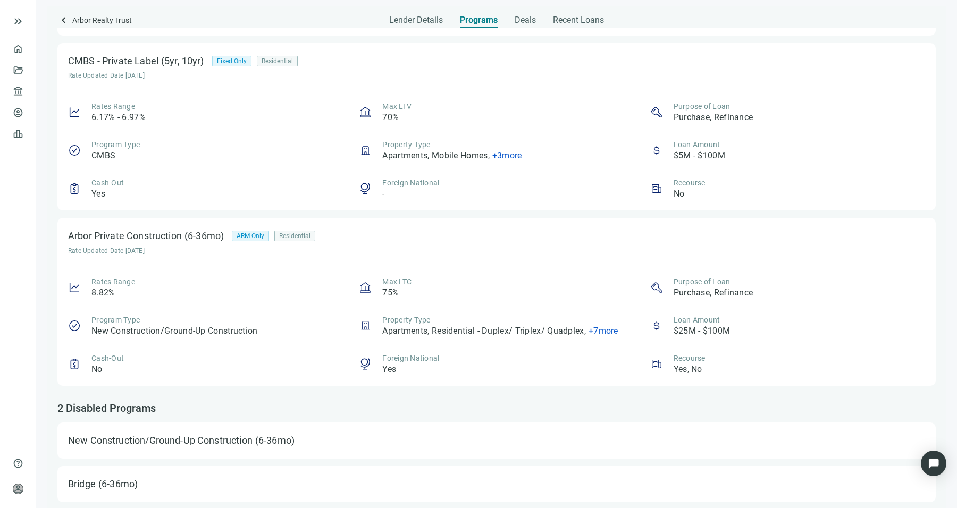
click at [691, 368] on article "Yes, No" at bounding box center [687, 370] width 29 height 12
click at [382, 294] on article "75%" at bounding box center [390, 293] width 16 height 12
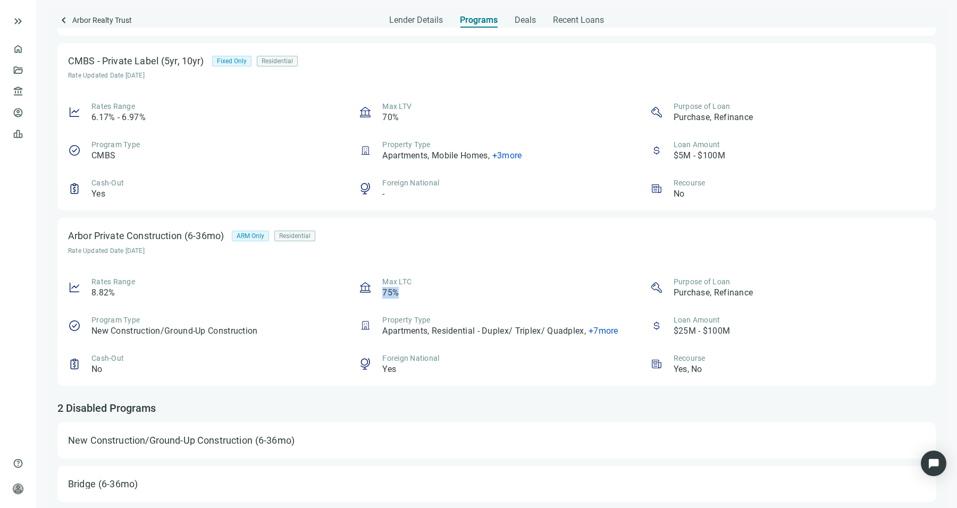
click at [382, 294] on article "75%" at bounding box center [390, 293] width 16 height 12
click at [587, 13] on div "Recent Loans" at bounding box center [578, 16] width 51 height 21
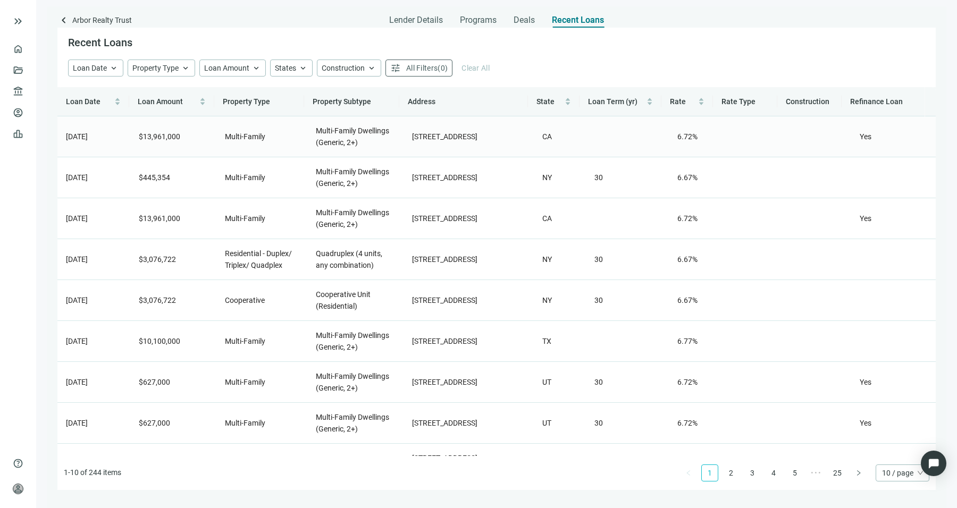
click at [669, 146] on td "6.72%" at bounding box center [695, 136] width 52 height 41
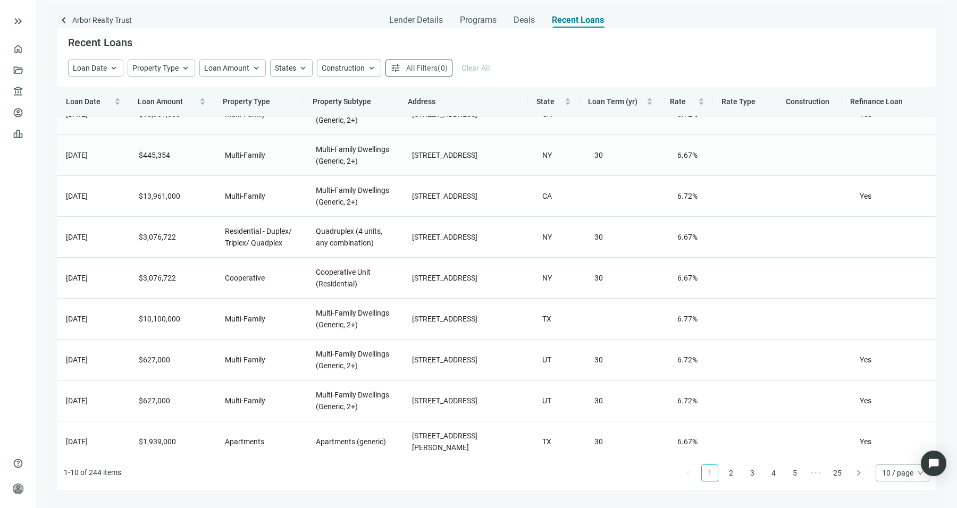
scroll to position [67, 0]
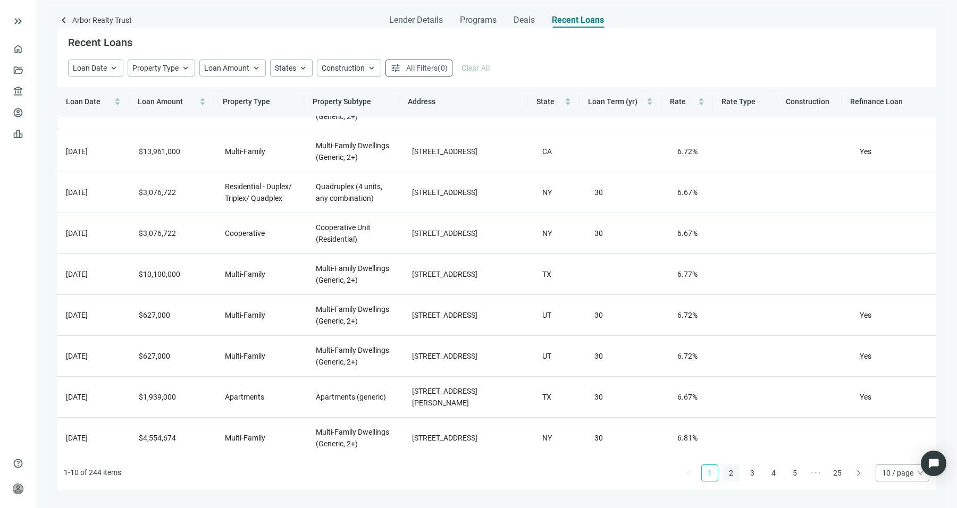
click at [726, 472] on link "2" at bounding box center [731, 473] width 16 height 16
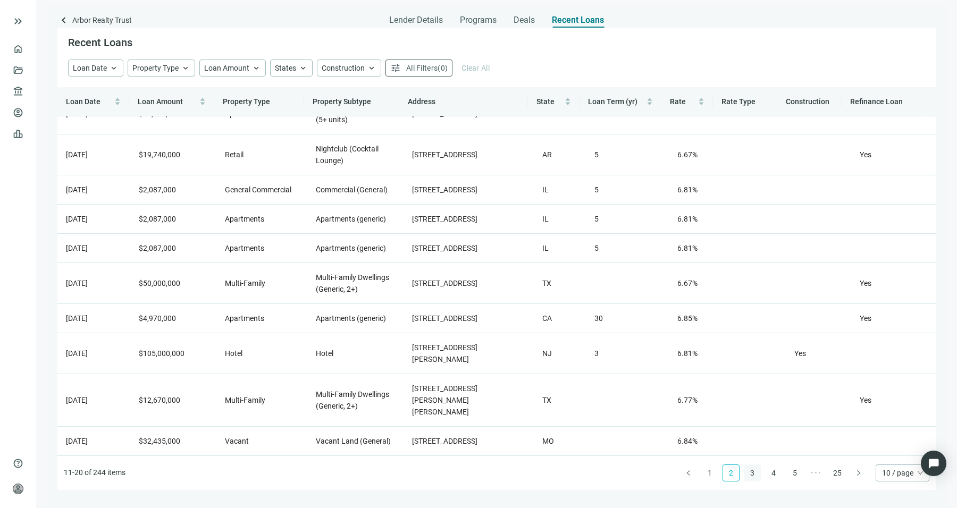
click at [751, 470] on link "3" at bounding box center [752, 473] width 16 height 16
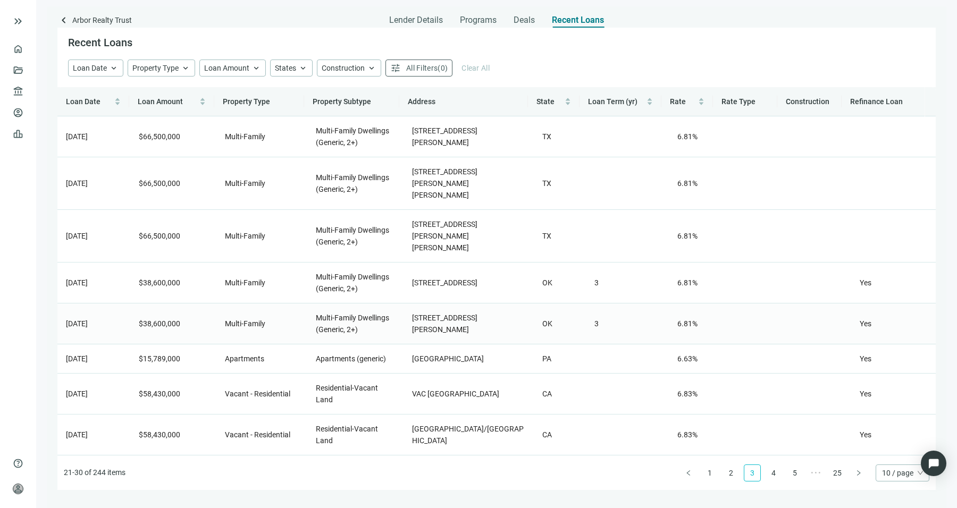
scroll to position [55, 0]
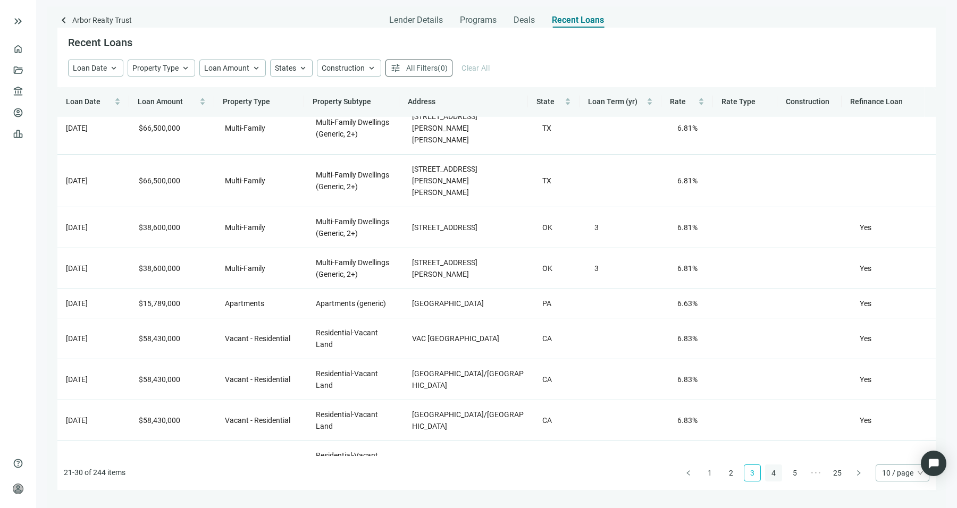
click at [776, 475] on link "4" at bounding box center [773, 473] width 16 height 16
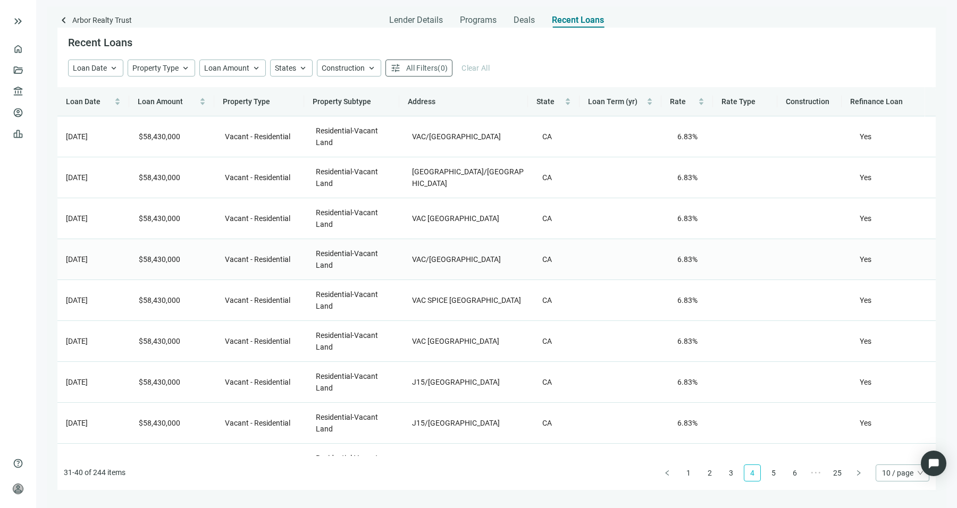
scroll to position [67, 0]
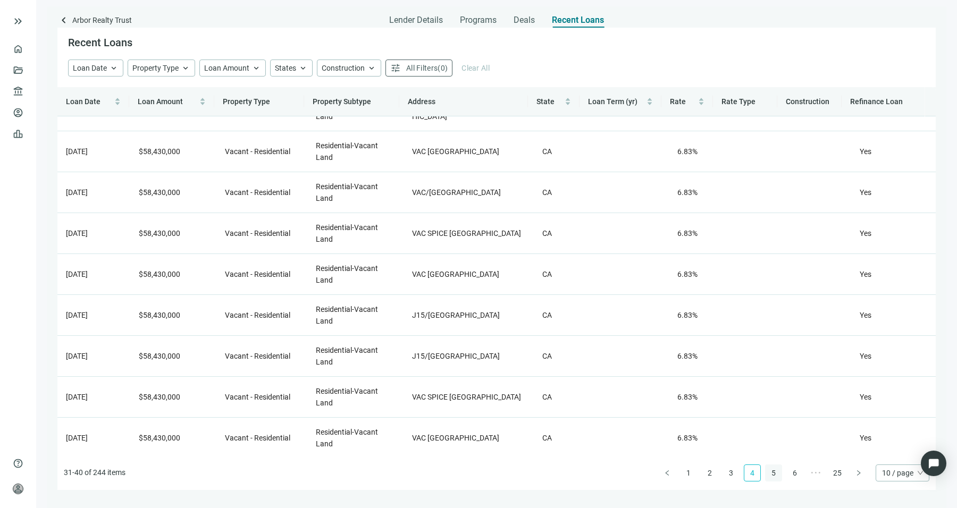
click at [779, 479] on link "5" at bounding box center [773, 473] width 16 height 16
click at [770, 481] on li "6" at bounding box center [773, 472] width 17 height 17
click at [766, 468] on link "7" at bounding box center [773, 473] width 16 height 16
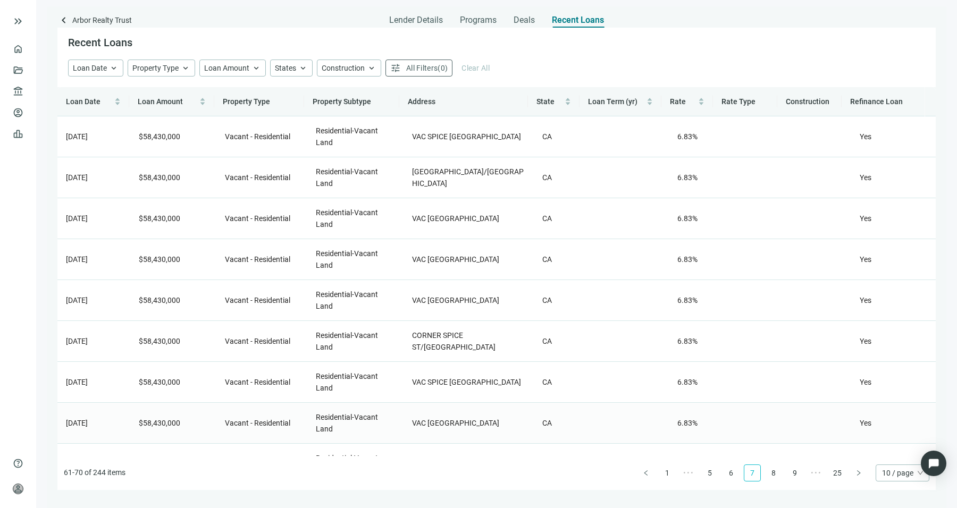
scroll to position [67, 0]
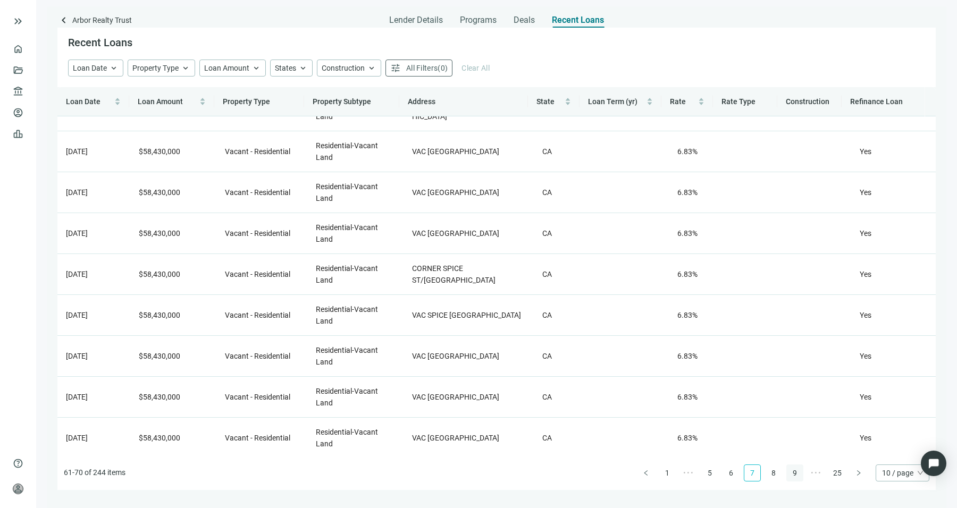
click at [795, 475] on link "9" at bounding box center [795, 473] width 16 height 16
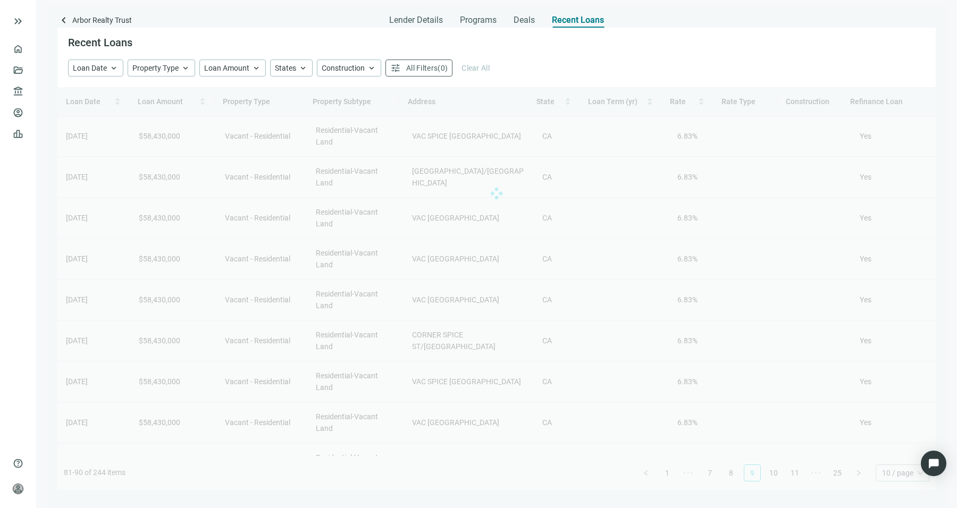
scroll to position [0, 0]
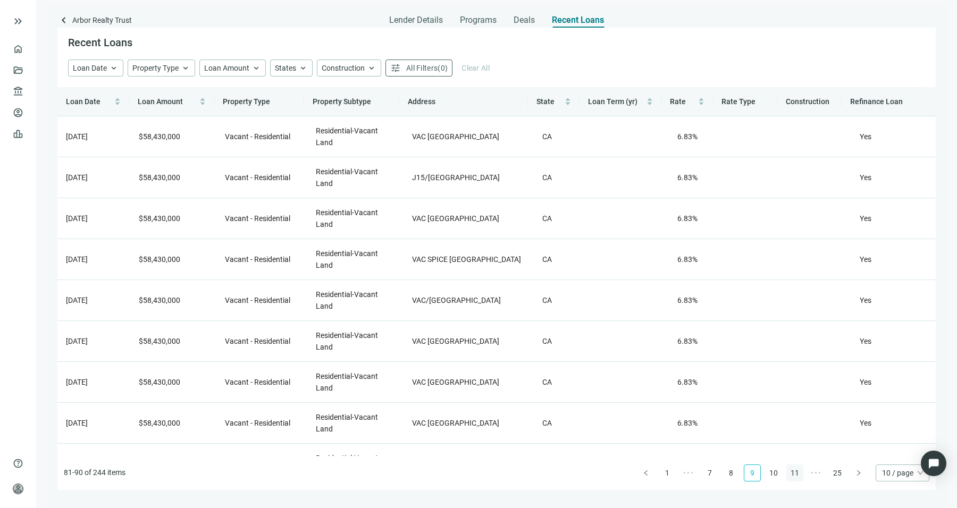
click at [795, 471] on link "11" at bounding box center [795, 473] width 16 height 16
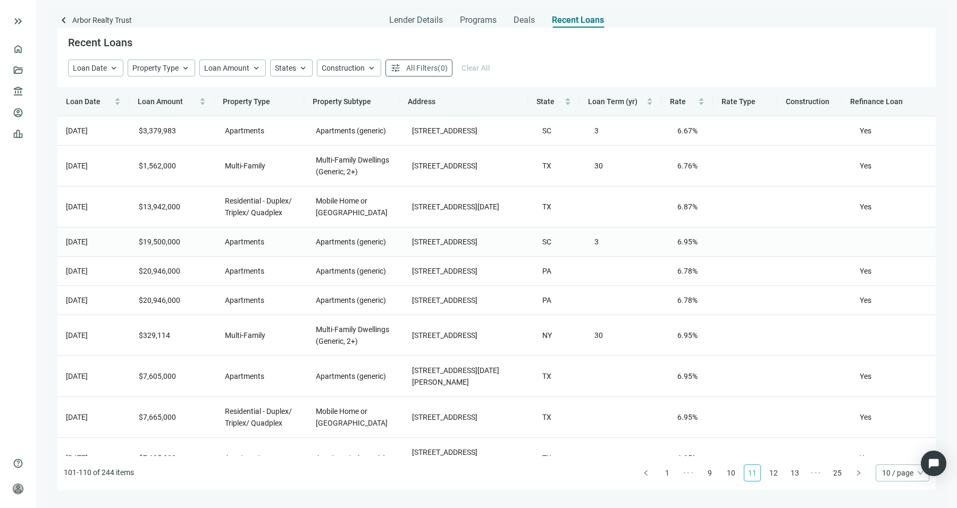
scroll to position [55, 0]
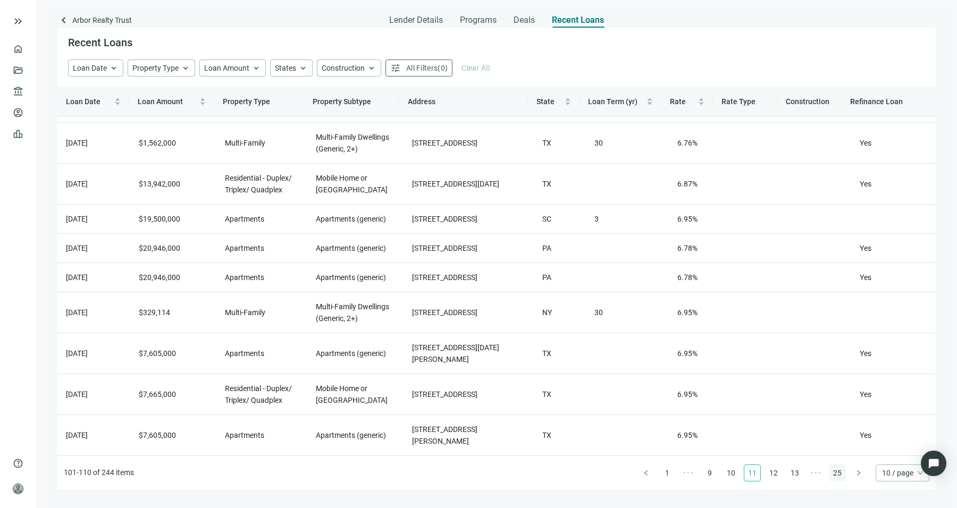
click at [829, 477] on link "25" at bounding box center [837, 473] width 16 height 16
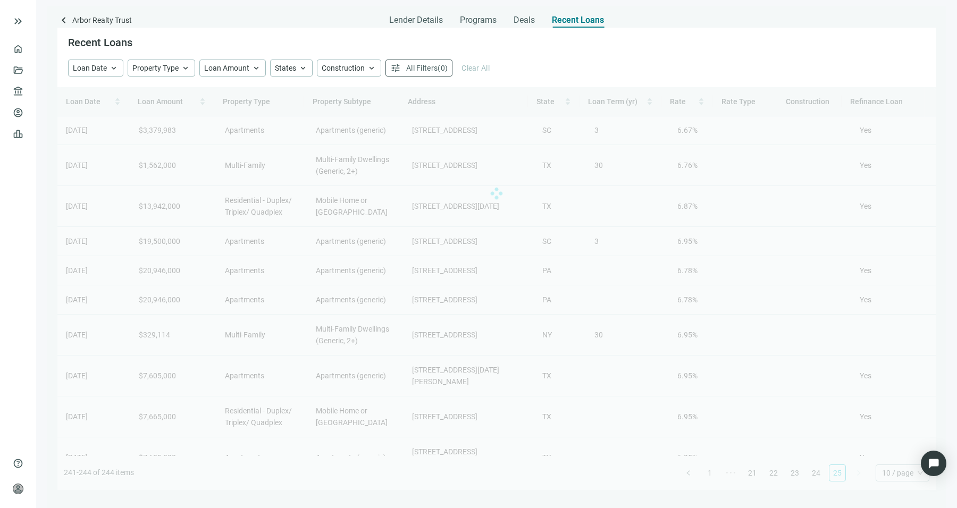
scroll to position [0, 0]
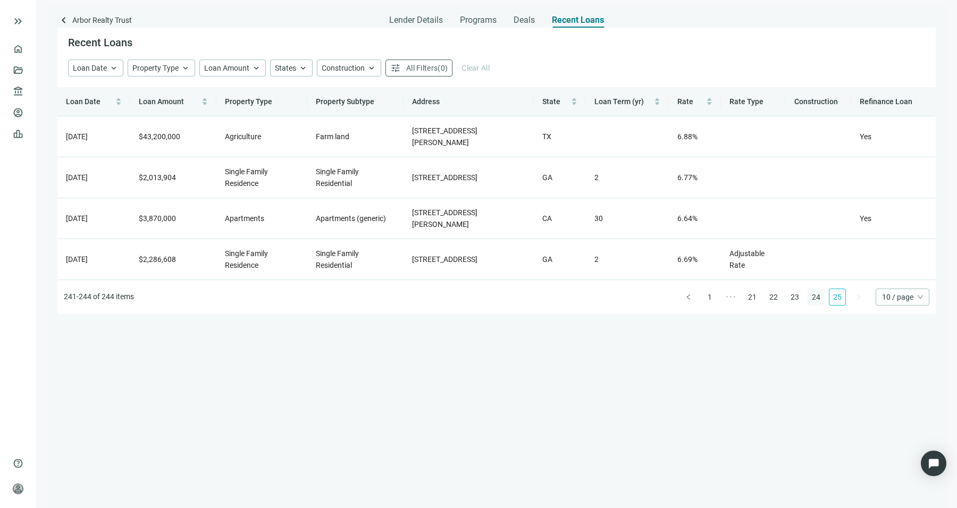
click at [816, 298] on link "24" at bounding box center [816, 297] width 16 height 16
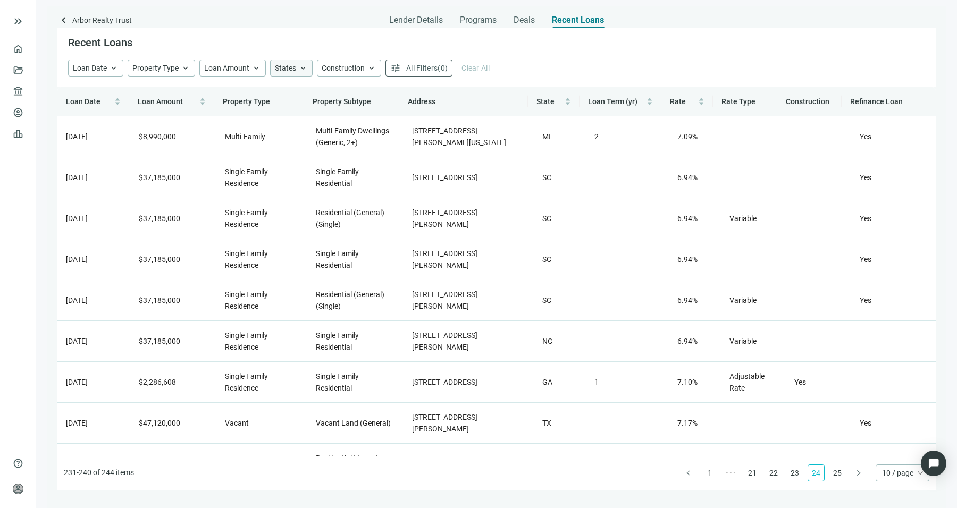
click at [291, 67] on span "States" at bounding box center [285, 68] width 21 height 9
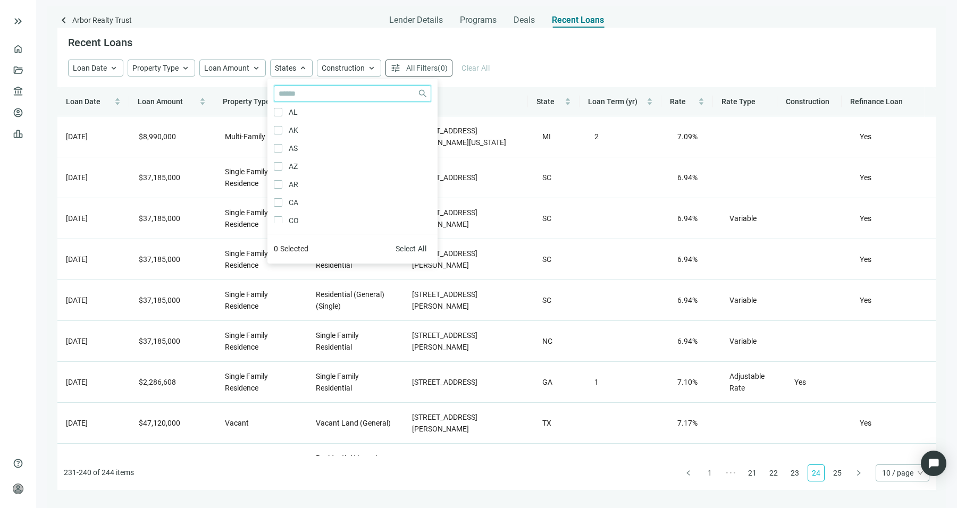
click at [306, 95] on input "search" at bounding box center [345, 94] width 134 height 16
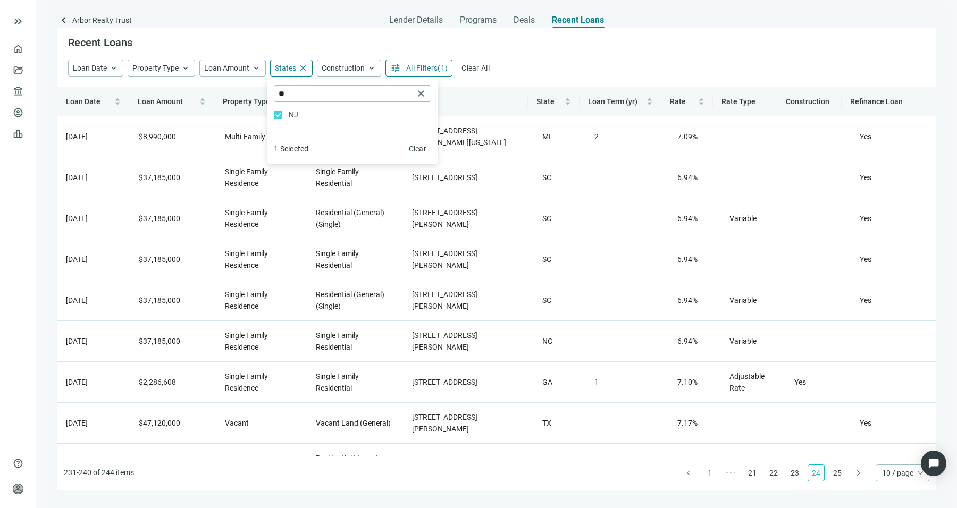
click at [647, 72] on div "Loan Date keyboard_arrow_up Property Type keyboard_arrow_up Loan Amount keyboar…" at bounding box center [496, 68] width 857 height 17
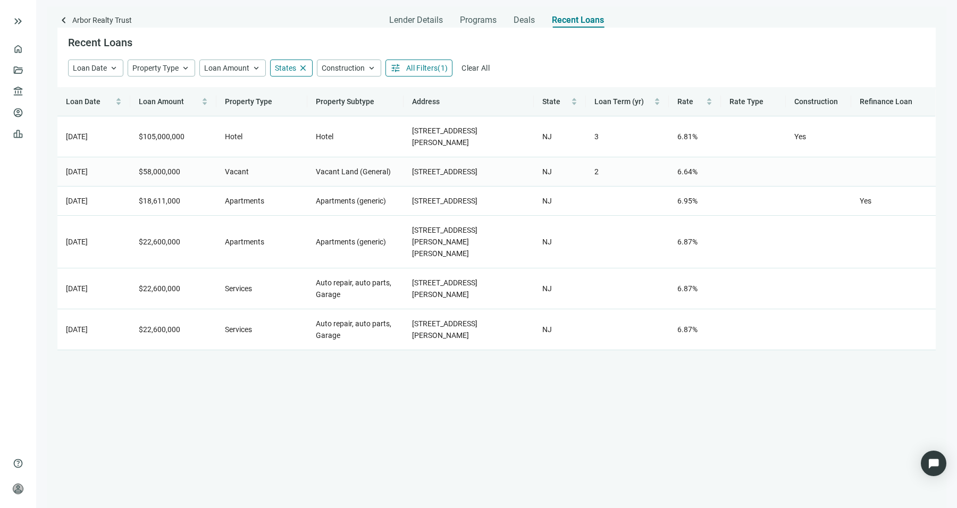
click at [710, 171] on td "6.64%" at bounding box center [695, 171] width 52 height 29
click at [359, 168] on span "Vacant Land (General)" at bounding box center [353, 171] width 75 height 9
click at [359, 155] on td "Hotel" at bounding box center [355, 136] width 96 height 41
click at [180, 168] on td "$58,000,000" at bounding box center [173, 171] width 86 height 29
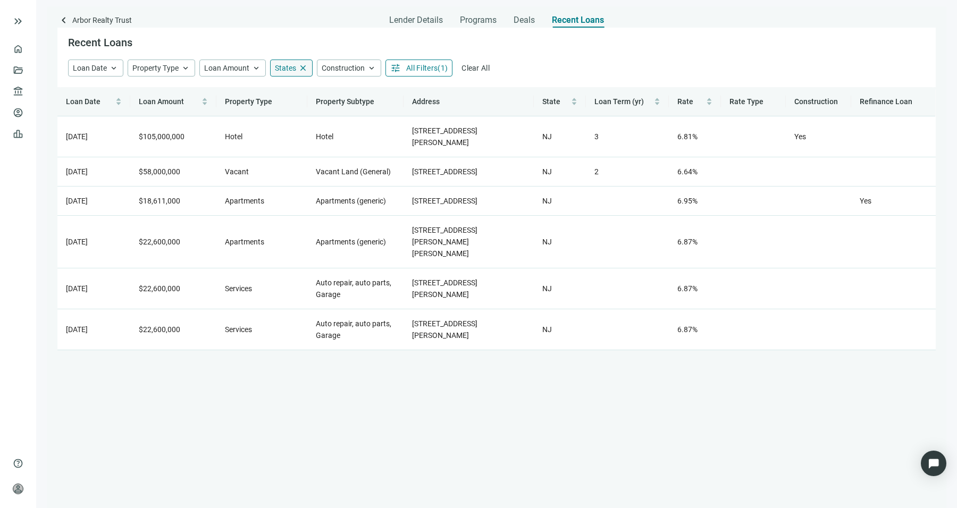
click at [283, 70] on span "States" at bounding box center [285, 68] width 21 height 9
click at [305, 96] on input "**" at bounding box center [345, 94] width 135 height 16
type input "*"
type input "**"
click at [619, 48] on div "Recent Loans" at bounding box center [496, 44] width 878 height 32
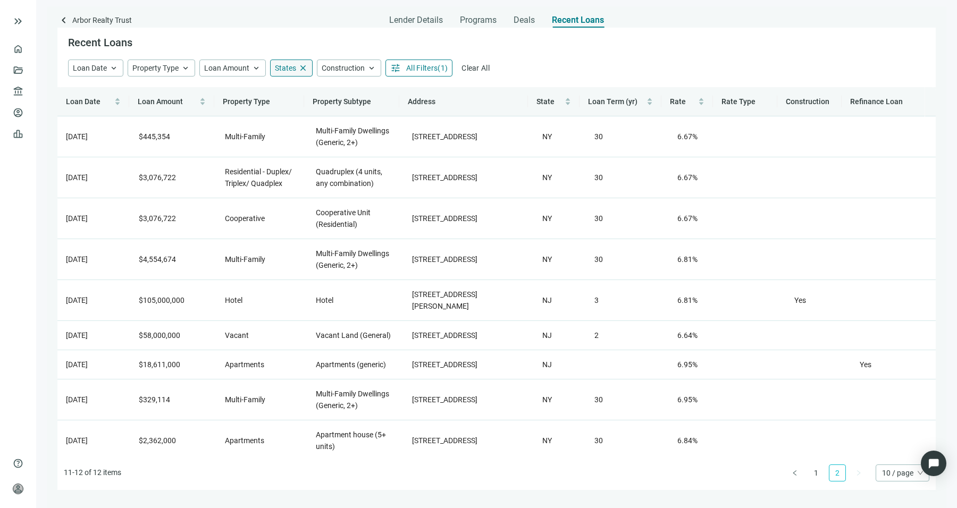
click at [299, 65] on span "close" at bounding box center [303, 68] width 10 height 10
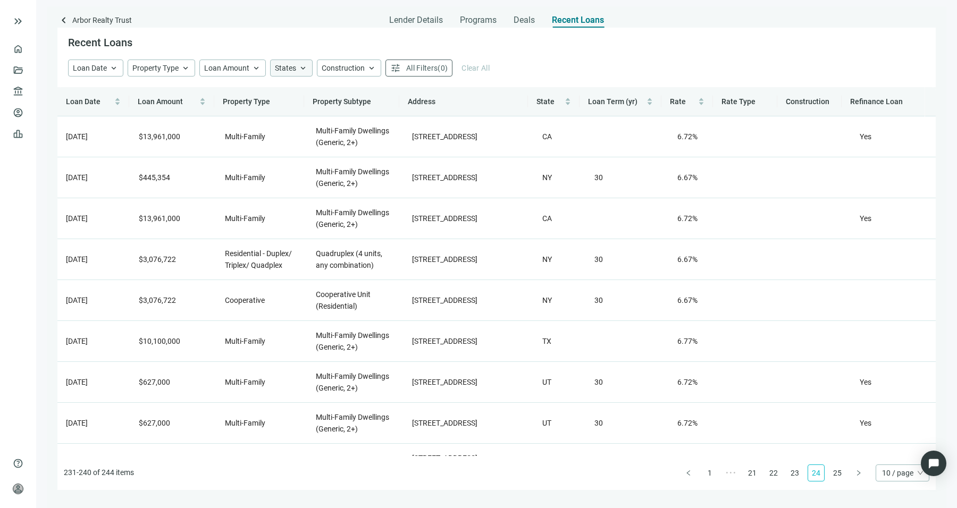
click at [787, 97] on span "Construction" at bounding box center [807, 101] width 44 height 9
click at [796, 103] on span "Construction" at bounding box center [807, 101] width 44 height 9
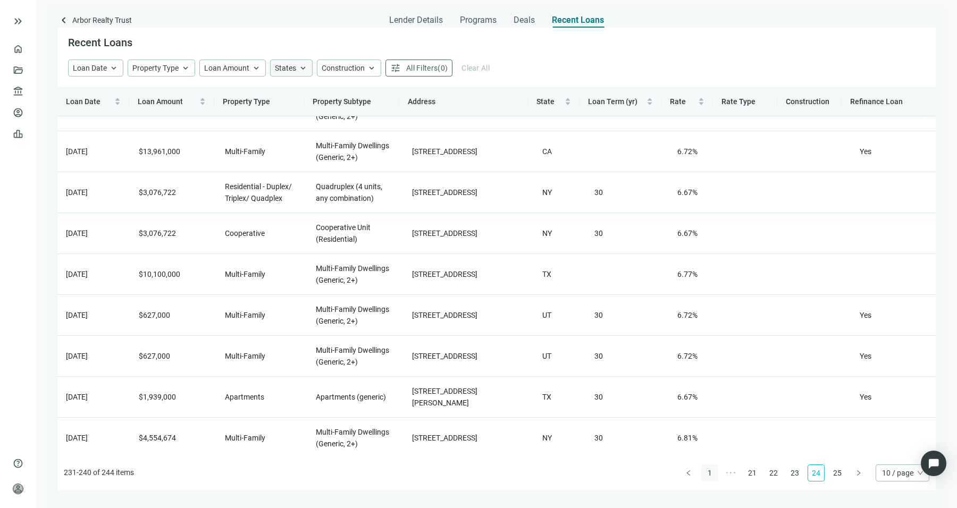
click at [706, 474] on link "1" at bounding box center [710, 473] width 16 height 16
click at [729, 472] on link "2" at bounding box center [731, 473] width 16 height 16
